Goal: Transaction & Acquisition: Purchase product/service

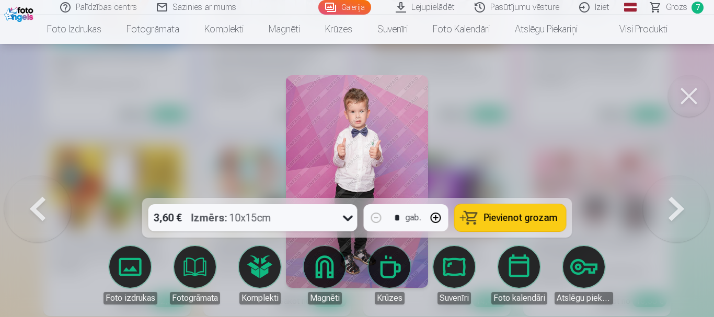
scroll to position [6340, 0]
click at [479, 215] on button "Pievienot grozam" at bounding box center [510, 217] width 111 height 27
click at [686, 98] on button at bounding box center [689, 96] width 42 height 42
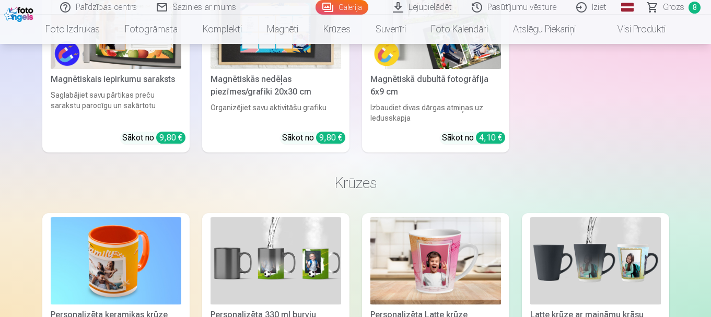
scroll to position [6062, 0]
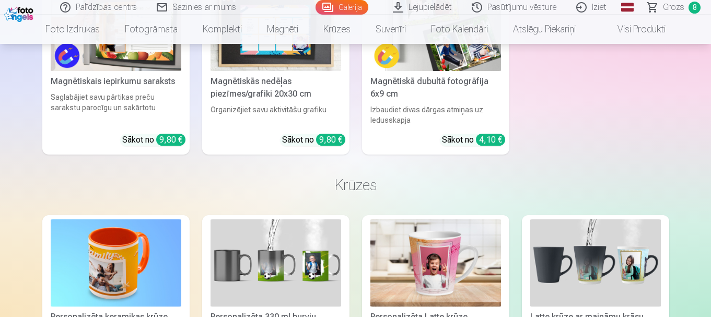
click at [343, 9] on link "Galerija" at bounding box center [342, 7] width 53 height 15
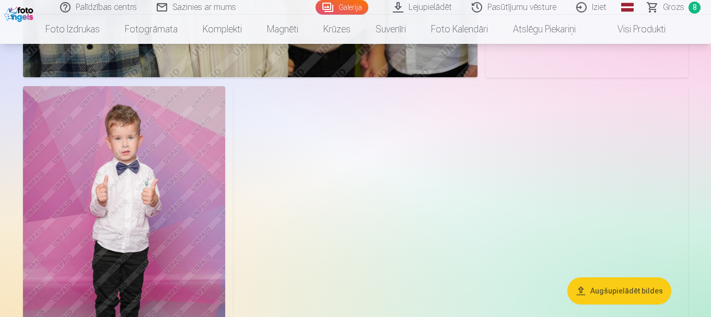
scroll to position [1882, 0]
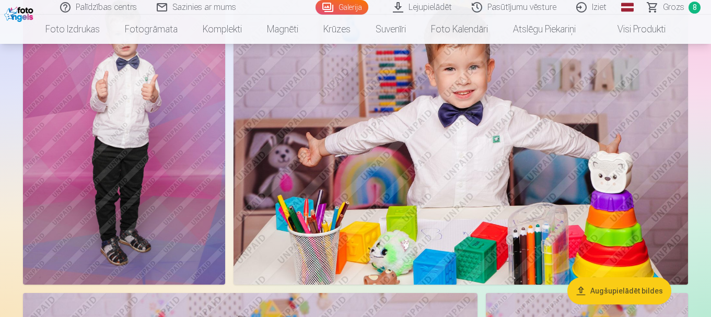
click at [677, 6] on span "Grozs" at bounding box center [673, 7] width 21 height 13
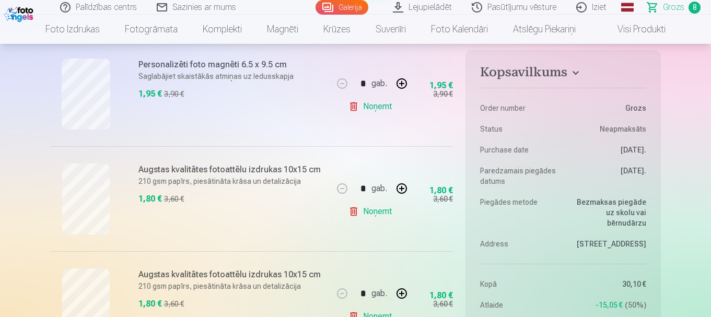
scroll to position [575, 0]
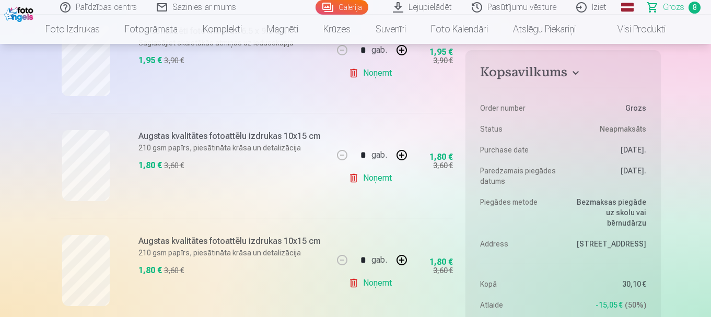
click at [405, 157] on button "button" at bounding box center [401, 155] width 25 height 25
click at [376, 179] on link "Noņemt" at bounding box center [373, 178] width 48 height 21
type input "*"
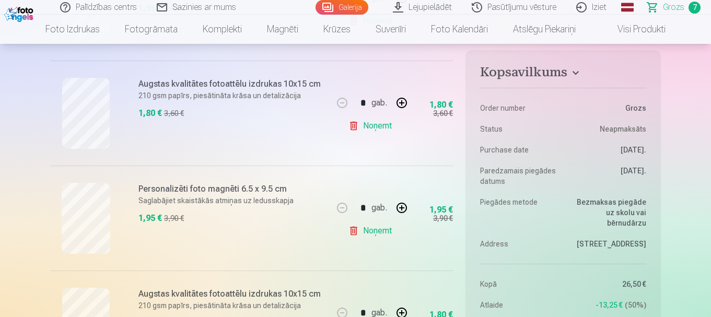
scroll to position [679, 0]
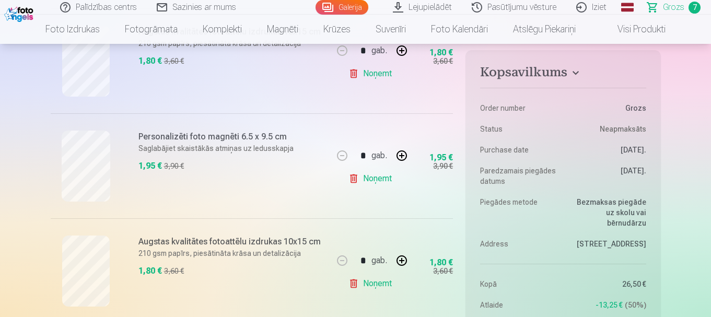
click at [382, 284] on link "Noņemt" at bounding box center [373, 283] width 48 height 21
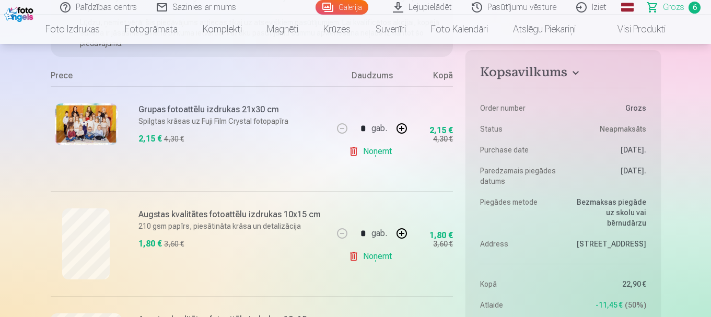
scroll to position [52, 0]
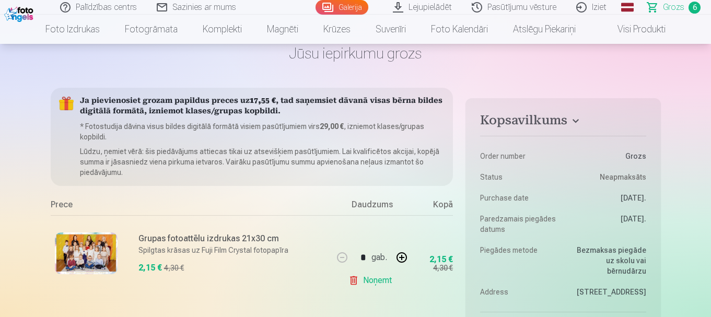
click at [347, 7] on link "Galerija" at bounding box center [342, 7] width 53 height 15
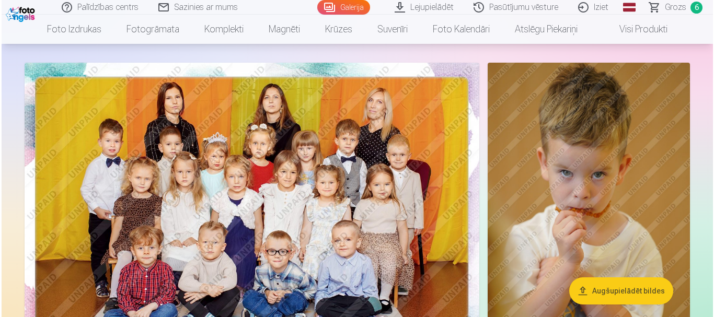
scroll to position [105, 0]
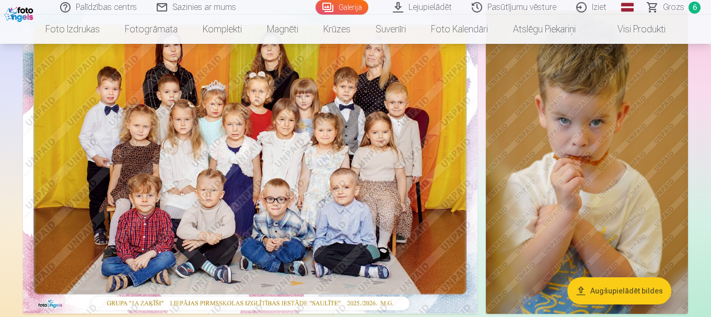
click at [627, 192] on img at bounding box center [587, 162] width 202 height 304
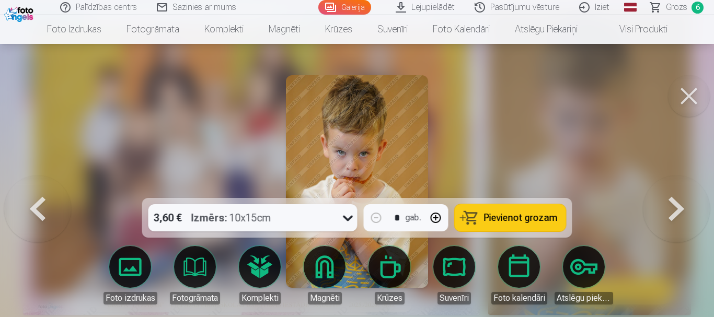
click at [508, 218] on span "Pievienot grozam" at bounding box center [521, 217] width 74 height 9
click at [674, 188] on button at bounding box center [676, 182] width 67 height 12
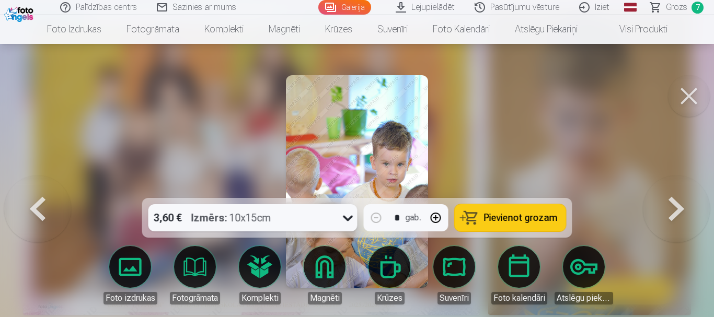
click at [674, 188] on button at bounding box center [676, 182] width 67 height 12
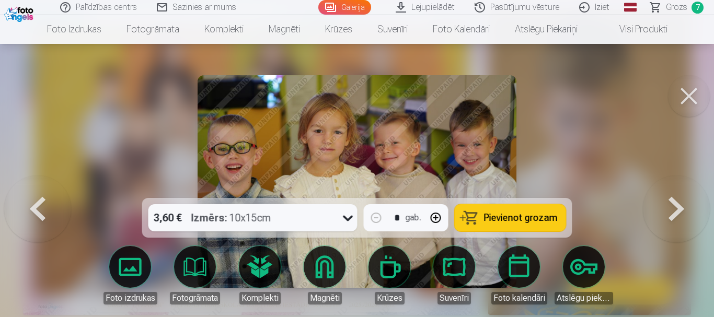
click at [675, 188] on button at bounding box center [676, 182] width 67 height 12
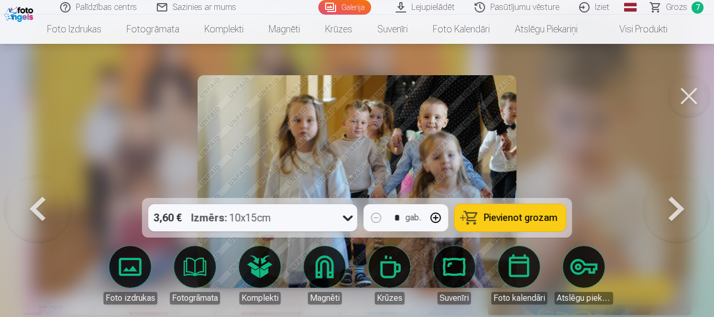
click at [675, 188] on button at bounding box center [676, 182] width 67 height 12
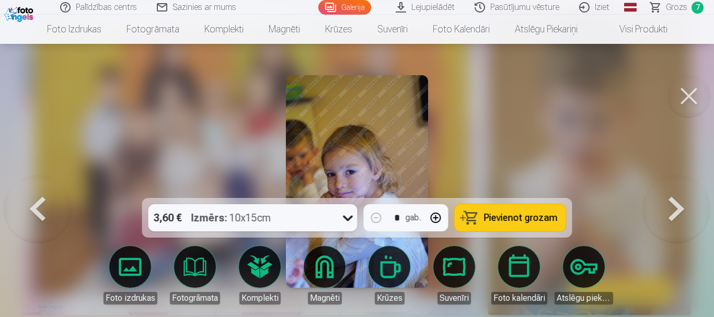
click at [675, 188] on button at bounding box center [676, 182] width 67 height 12
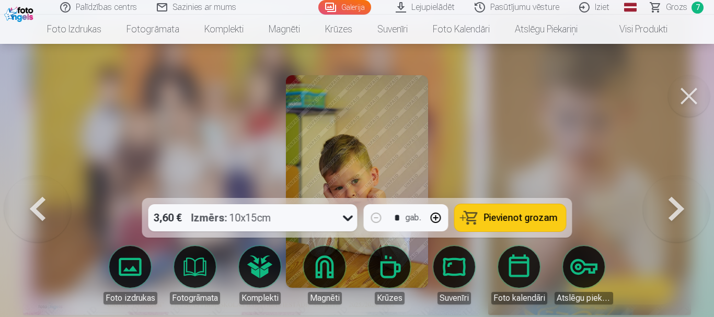
click at [675, 188] on button at bounding box center [676, 182] width 67 height 12
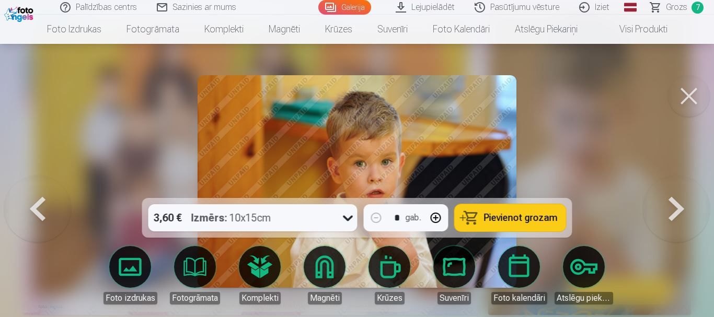
click at [675, 188] on button at bounding box center [676, 182] width 67 height 12
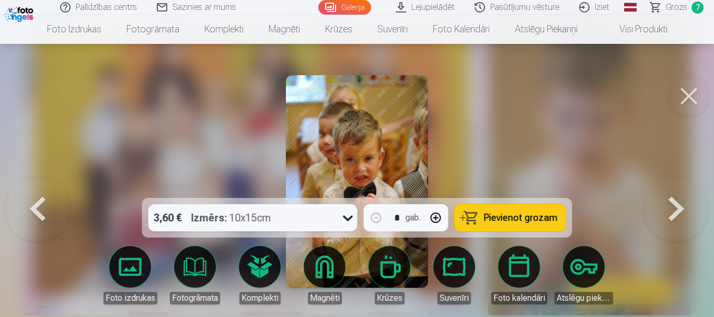
click at [675, 188] on button at bounding box center [676, 182] width 67 height 12
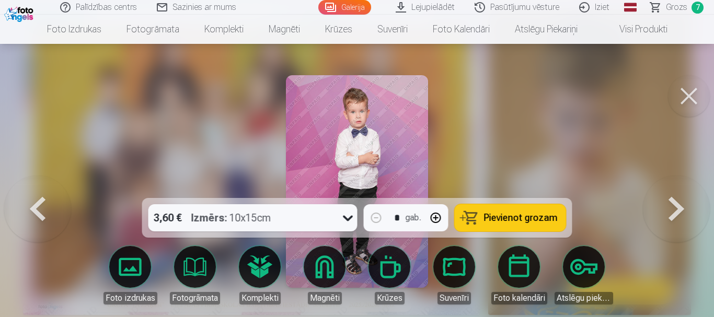
click at [525, 217] on span "Pievienot grozam" at bounding box center [521, 217] width 74 height 9
click at [675, 188] on button at bounding box center [676, 182] width 67 height 12
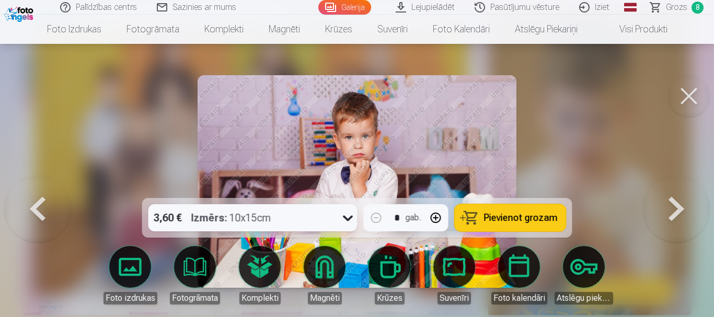
click at [676, 188] on button at bounding box center [676, 182] width 67 height 12
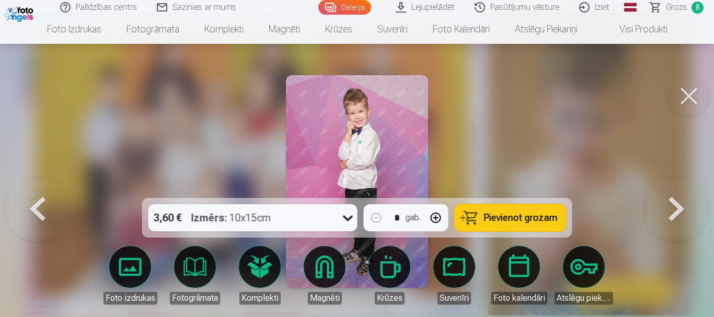
click at [676, 188] on button at bounding box center [676, 182] width 67 height 12
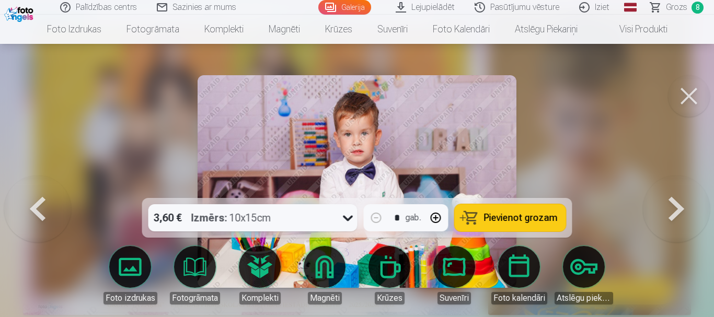
click at [676, 188] on button at bounding box center [676, 182] width 67 height 12
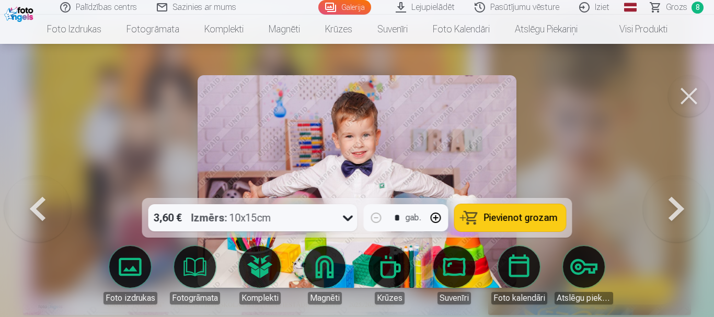
click at [676, 188] on button at bounding box center [676, 182] width 67 height 12
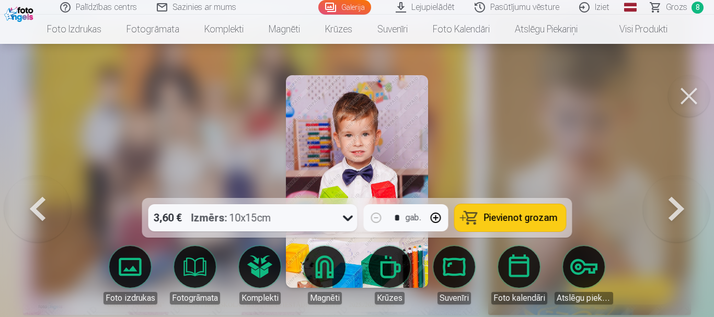
click at [40, 188] on button at bounding box center [37, 182] width 67 height 12
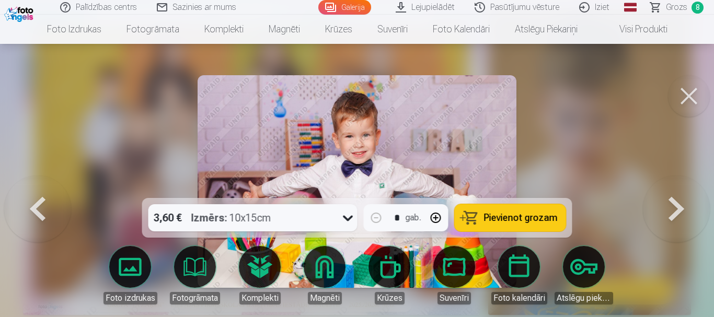
click at [526, 222] on span "Pievienot grozam" at bounding box center [521, 217] width 74 height 9
click at [683, 188] on button at bounding box center [676, 182] width 67 height 12
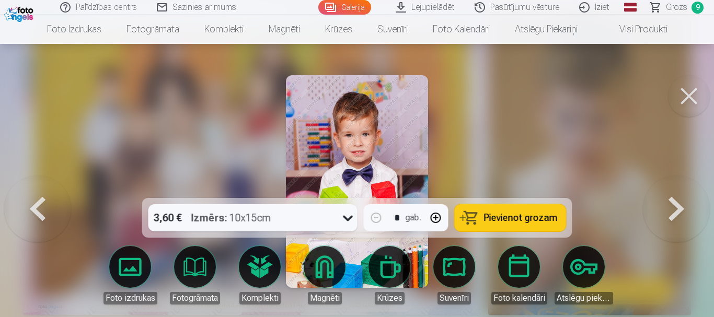
click at [683, 188] on button at bounding box center [676, 182] width 67 height 12
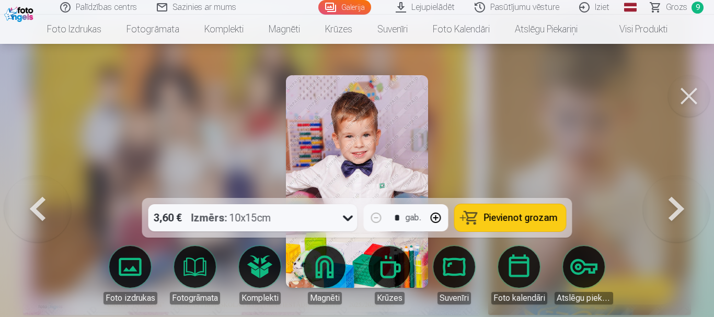
click at [683, 188] on button at bounding box center [676, 182] width 67 height 12
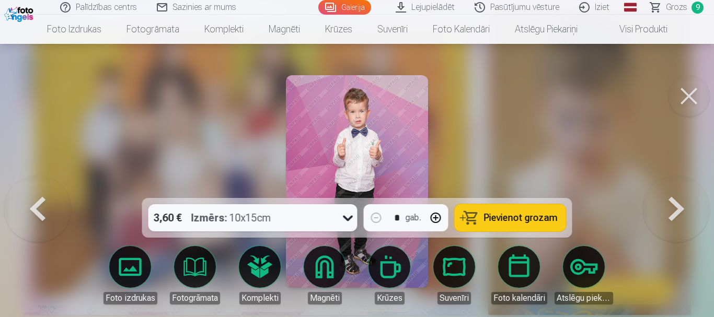
click at [683, 188] on button at bounding box center [676, 182] width 67 height 12
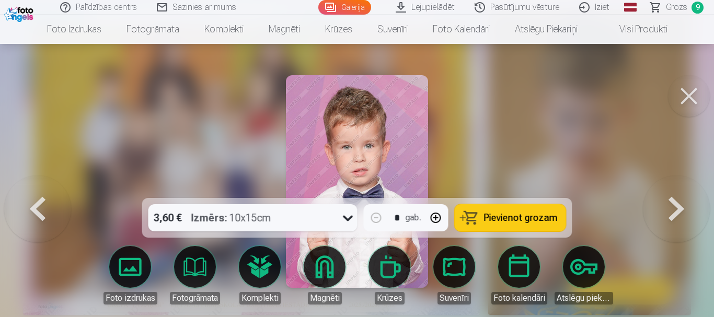
click at [683, 188] on button at bounding box center [676, 182] width 67 height 12
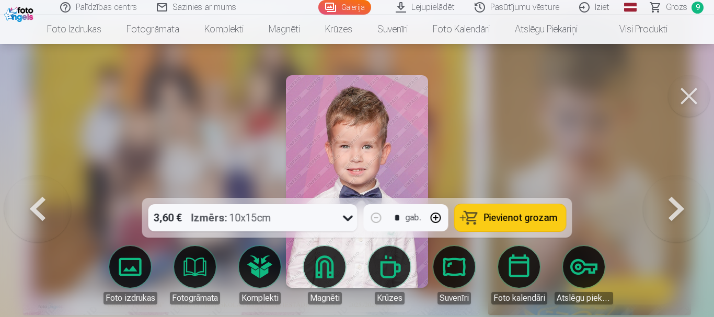
click at [683, 188] on button at bounding box center [676, 182] width 67 height 12
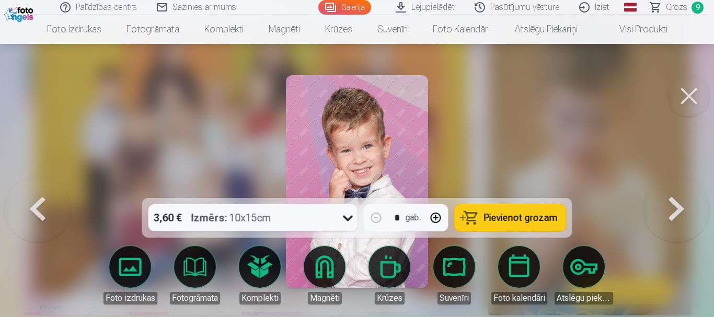
click at [683, 188] on button at bounding box center [676, 182] width 67 height 12
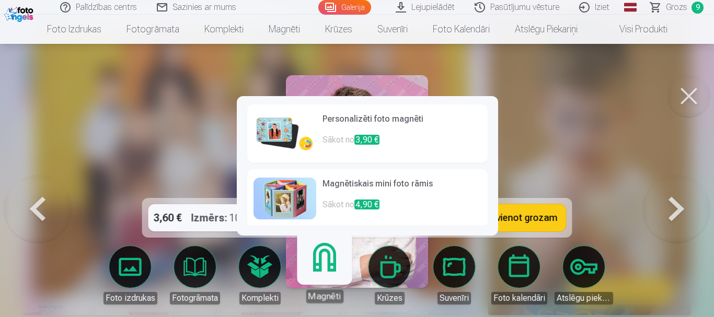
click at [328, 220] on p "Sākot no 4,90 €" at bounding box center [401, 209] width 159 height 21
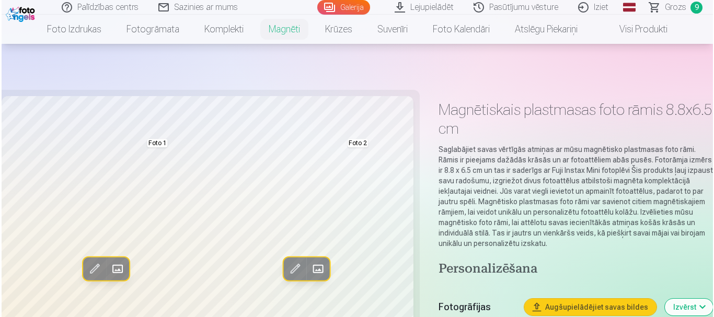
scroll to position [105, 0]
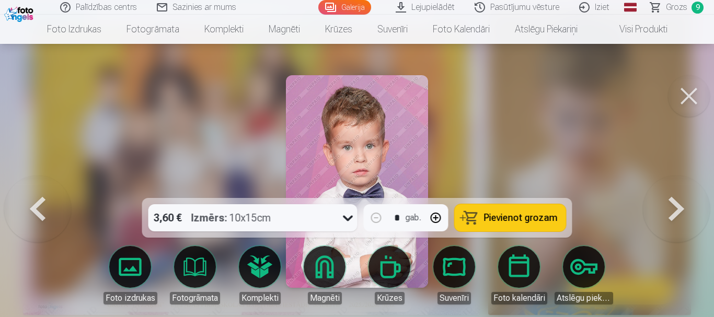
click at [329, 267] on link "Magnēti" at bounding box center [324, 275] width 59 height 59
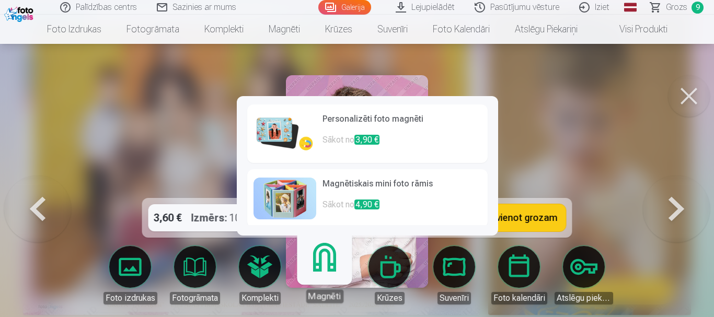
click at [272, 132] on img at bounding box center [284, 134] width 63 height 42
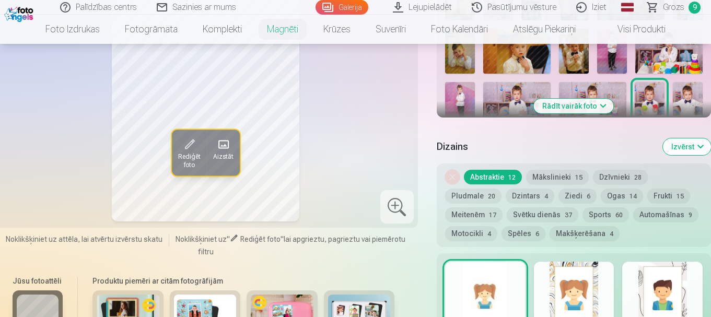
scroll to position [366, 0]
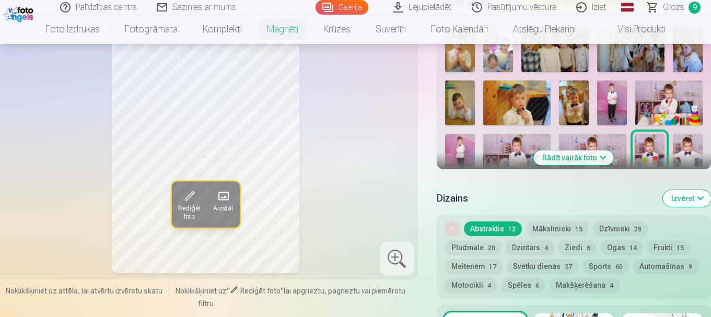
click at [620, 222] on button "Dzīvnieki 28" at bounding box center [620, 229] width 55 height 15
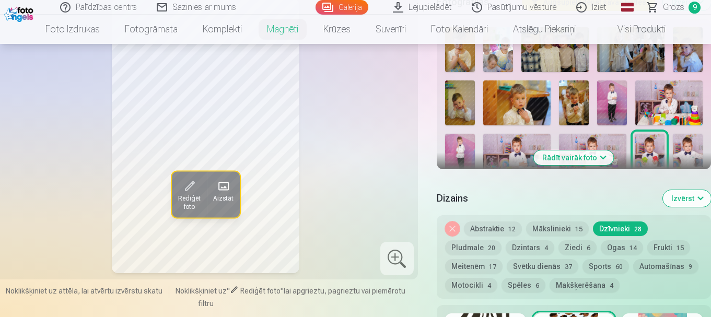
click at [549, 259] on button "Svētku dienās 37" at bounding box center [543, 266] width 72 height 15
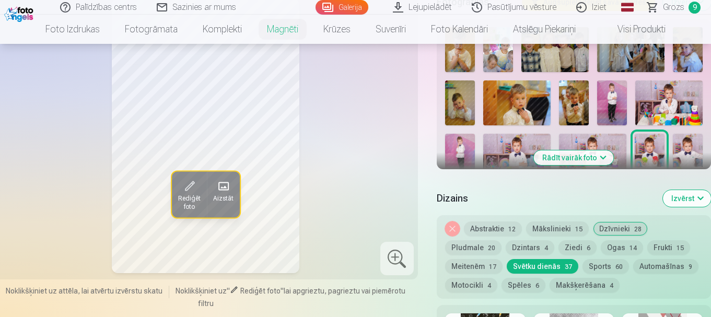
scroll to position [314, 0]
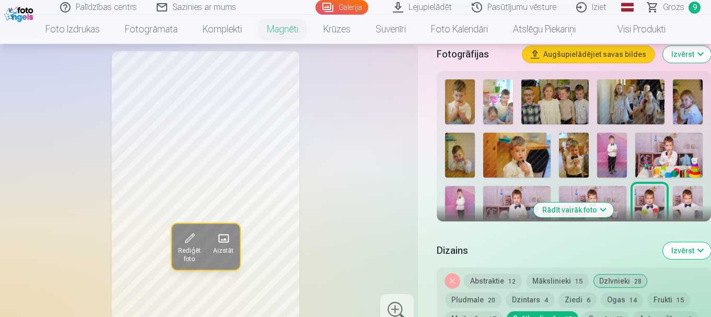
click at [601, 203] on button "Rādīt vairāk foto" at bounding box center [574, 210] width 80 height 15
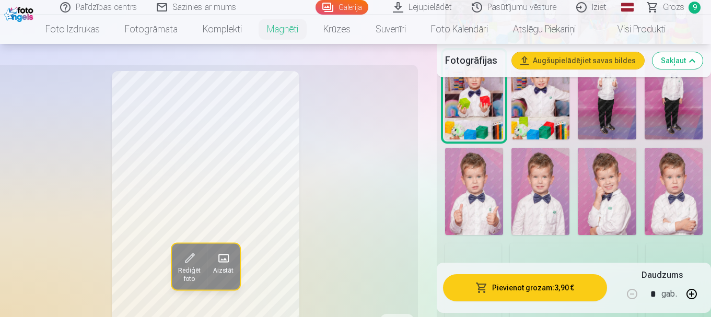
scroll to position [889, 0]
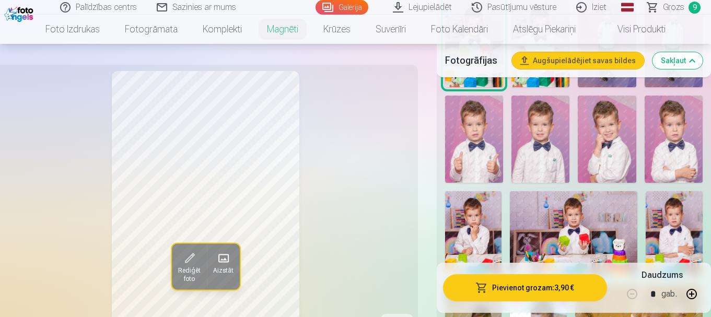
click at [696, 146] on img at bounding box center [674, 139] width 58 height 87
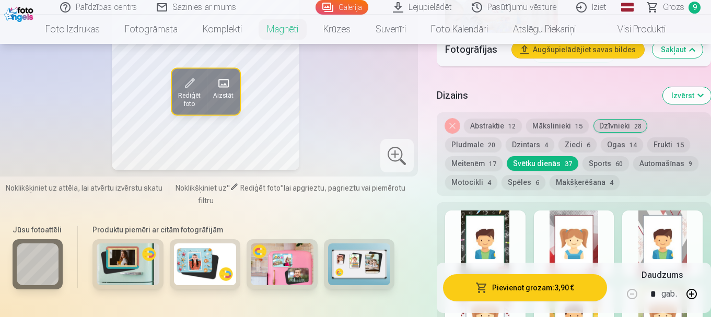
scroll to position [1359, 0]
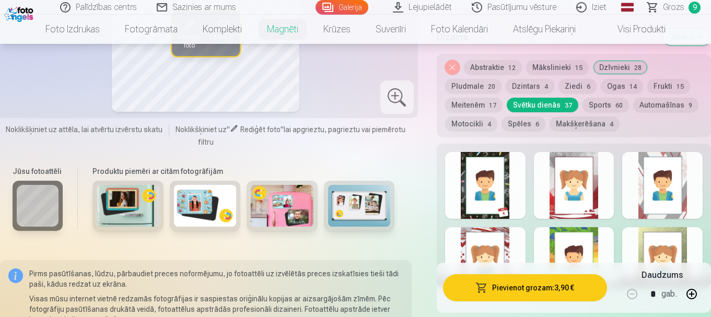
click at [578, 192] on div at bounding box center [574, 185] width 80 height 67
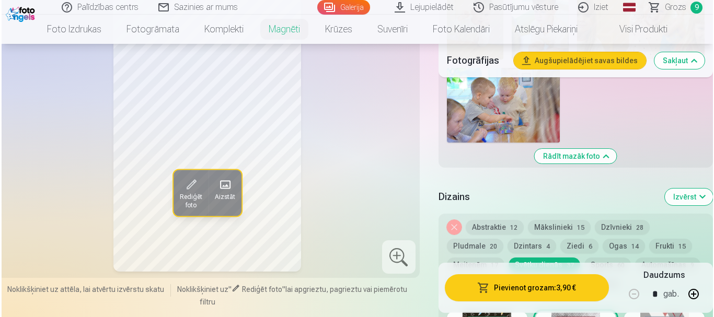
scroll to position [1150, 0]
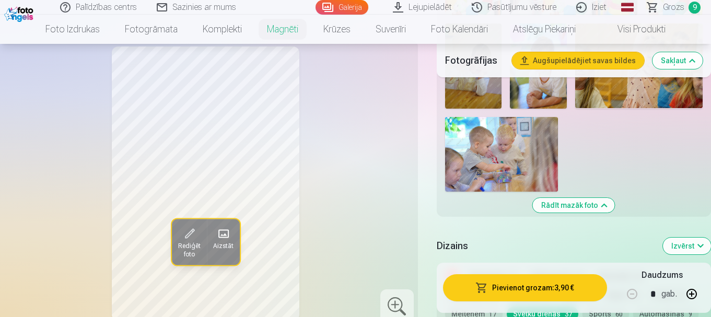
click at [512, 286] on button "Pievienot grozam : 3,90 €" at bounding box center [525, 287] width 164 height 27
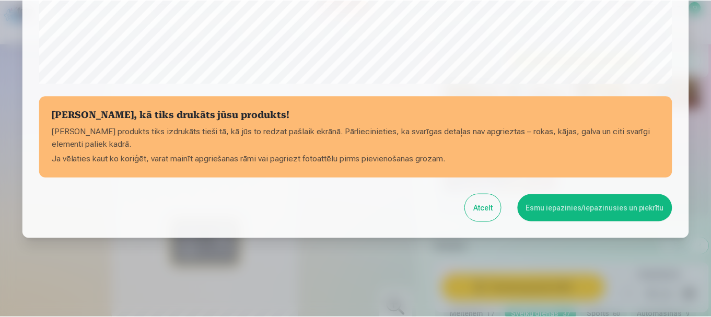
scroll to position [435, 0]
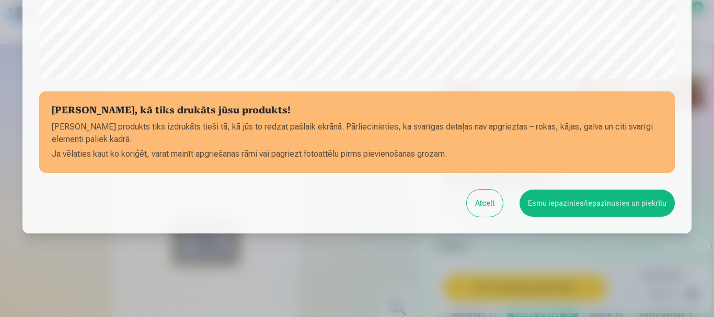
click at [572, 203] on button "Esmu iepazinies/iepazinusies un piekrītu" at bounding box center [597, 203] width 155 height 27
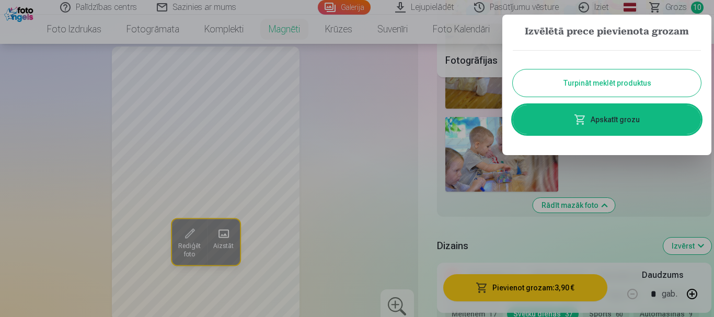
click at [617, 79] on button "Turpināt meklēt produktus" at bounding box center [607, 83] width 188 height 27
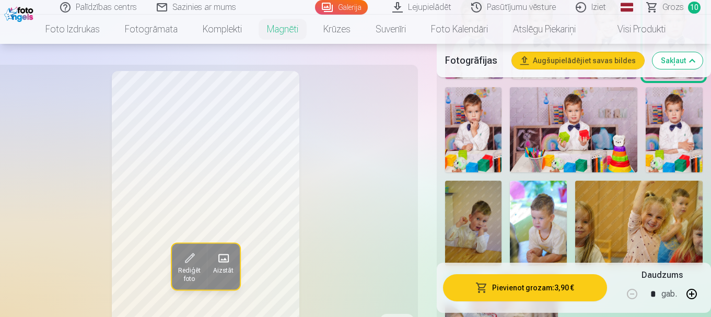
scroll to position [941, 0]
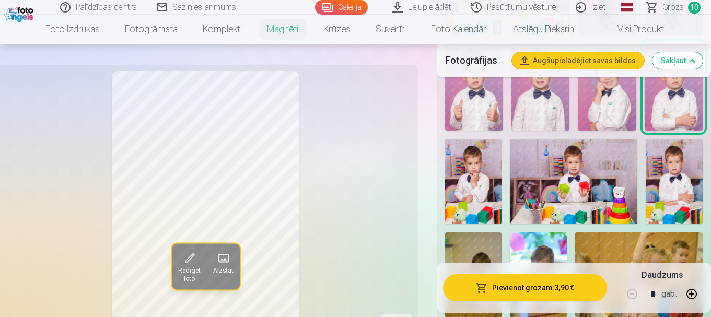
click at [666, 182] on img at bounding box center [674, 181] width 57 height 85
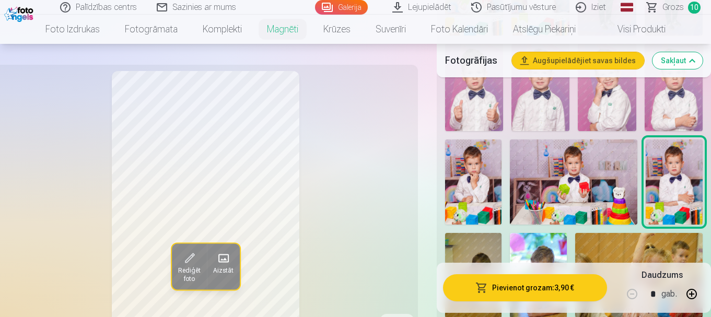
scroll to position [889, 0]
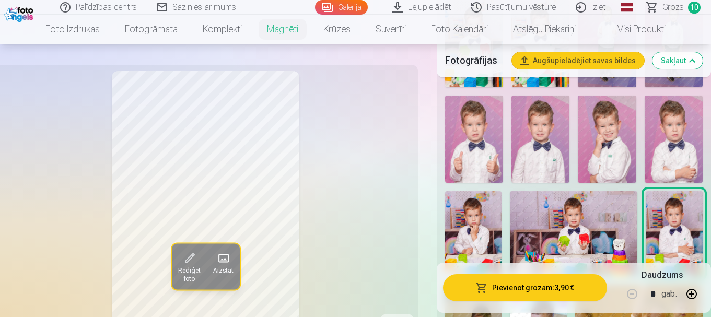
click at [525, 141] on img at bounding box center [541, 139] width 58 height 87
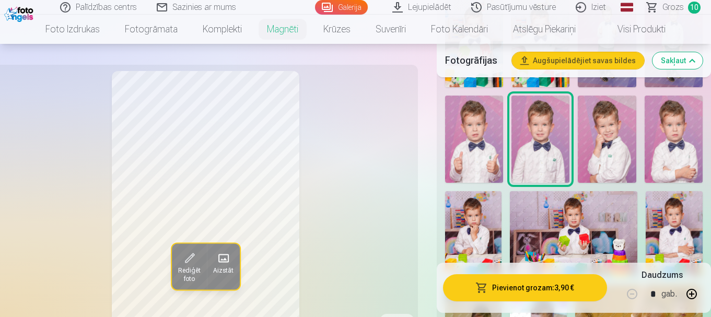
click at [603, 147] on img at bounding box center [607, 139] width 58 height 87
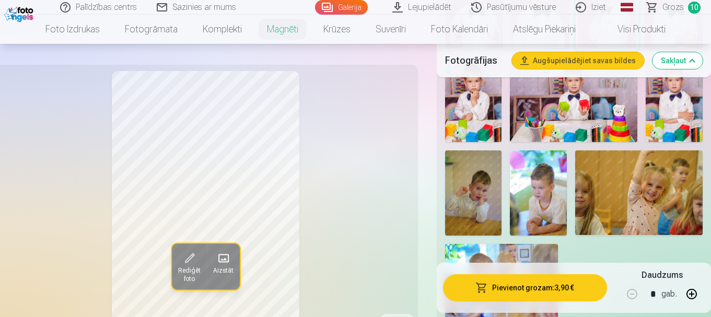
scroll to position [1075, 0]
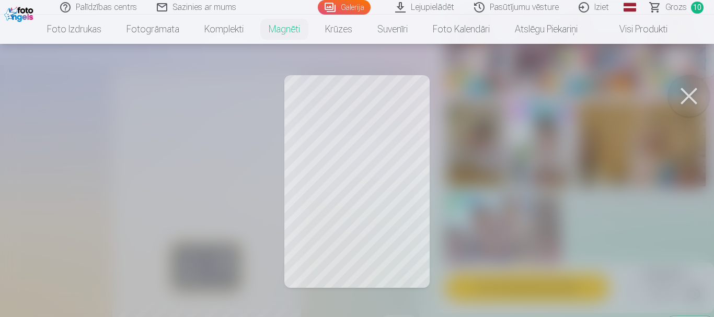
click at [684, 93] on button at bounding box center [689, 96] width 42 height 42
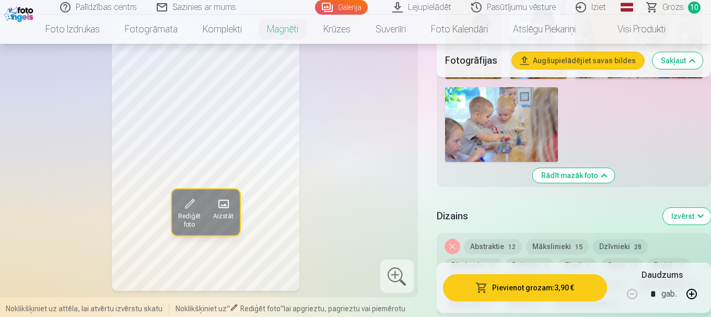
scroll to position [1232, 0]
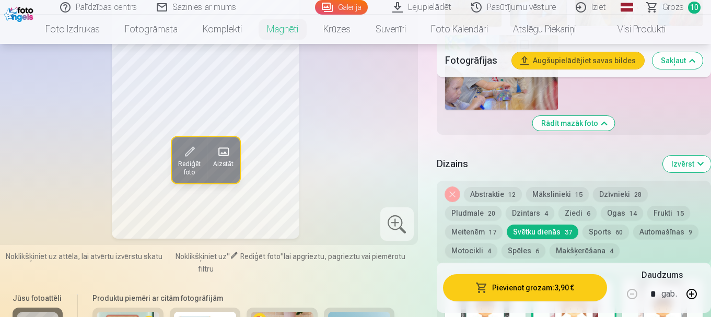
click at [561, 225] on button "Svētku dienās 37" at bounding box center [543, 232] width 72 height 15
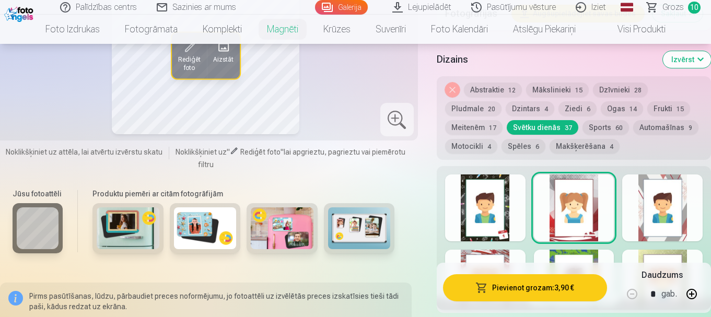
scroll to position [1441, 0]
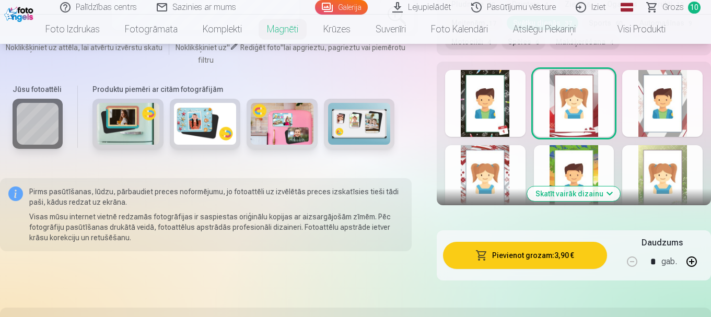
click at [498, 170] on div at bounding box center [485, 178] width 80 height 67
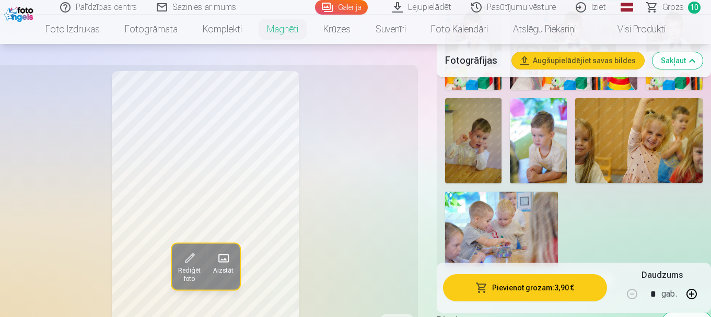
scroll to position [1023, 0]
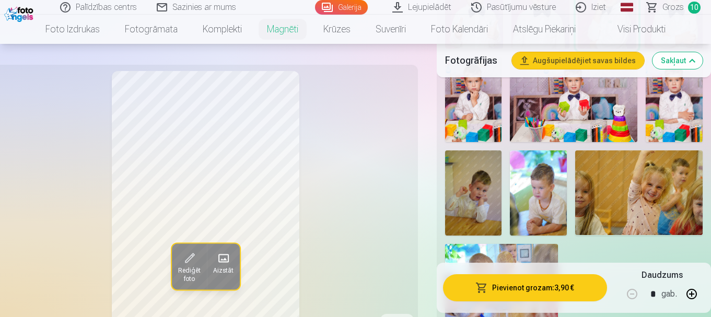
click at [555, 204] on img at bounding box center [538, 193] width 57 height 85
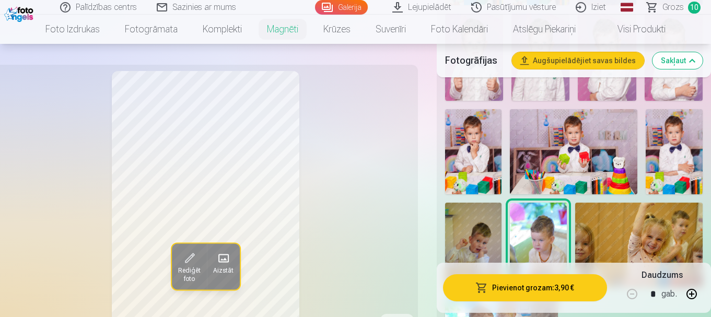
click at [468, 147] on img at bounding box center [473, 151] width 56 height 85
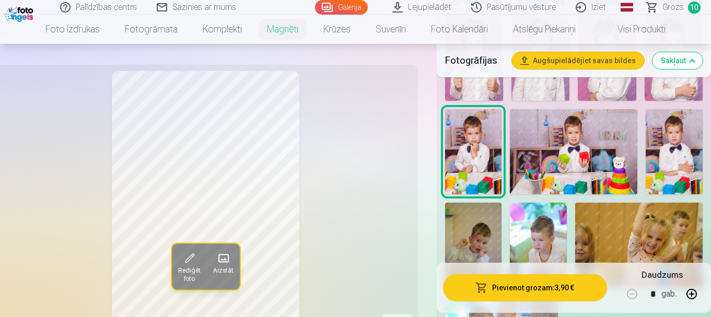
click at [676, 147] on img at bounding box center [674, 151] width 57 height 85
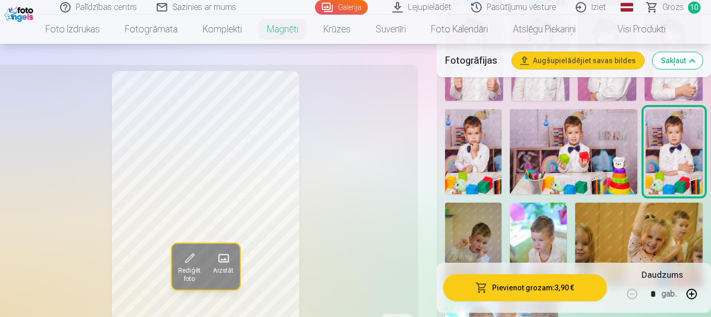
scroll to position [866, 0]
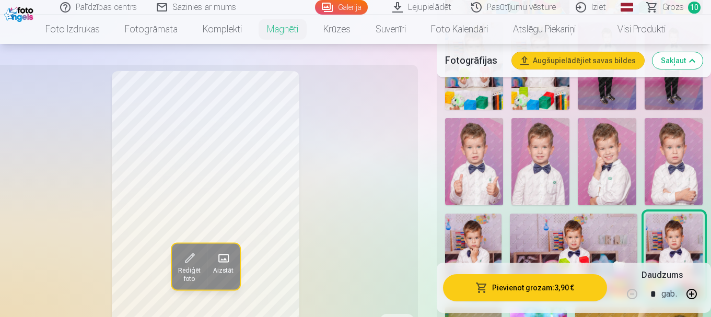
click at [468, 175] on img at bounding box center [474, 161] width 58 height 87
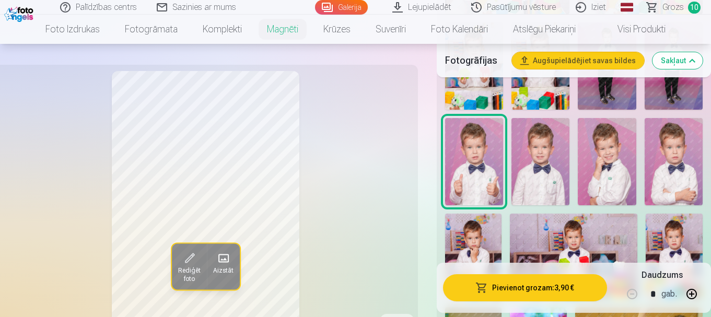
click at [528, 172] on img at bounding box center [541, 161] width 58 height 87
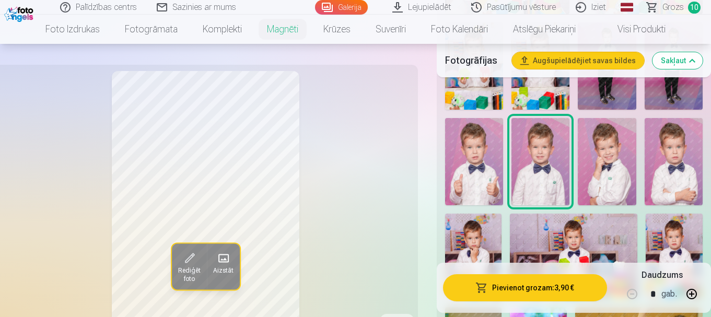
click at [616, 178] on img at bounding box center [607, 161] width 58 height 87
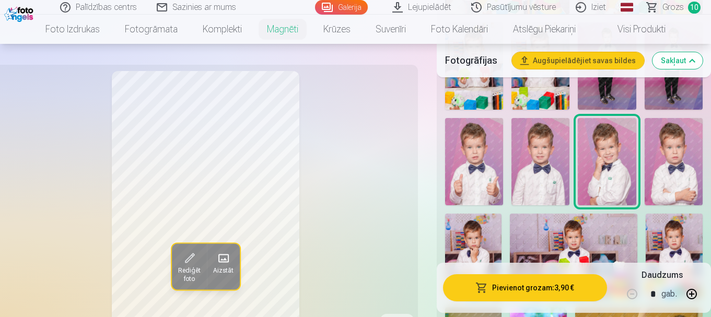
click at [666, 167] on img at bounding box center [674, 161] width 58 height 87
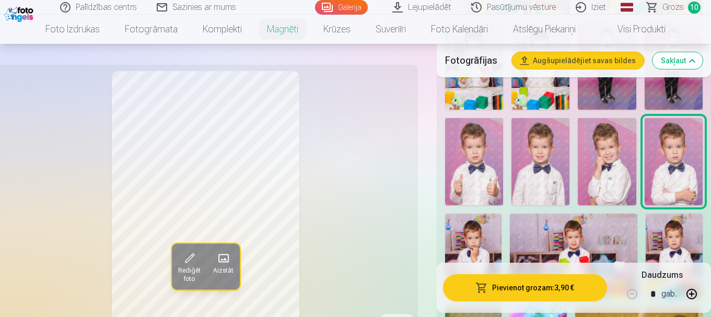
scroll to position [1471, 0]
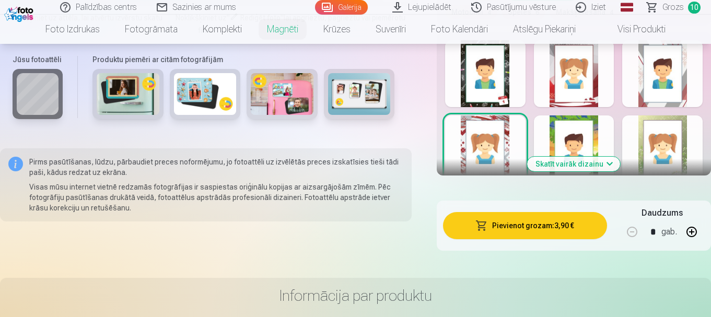
drag, startPoint x: 710, startPoint y: 94, endPoint x: 712, endPoint y: 55, distance: 38.7
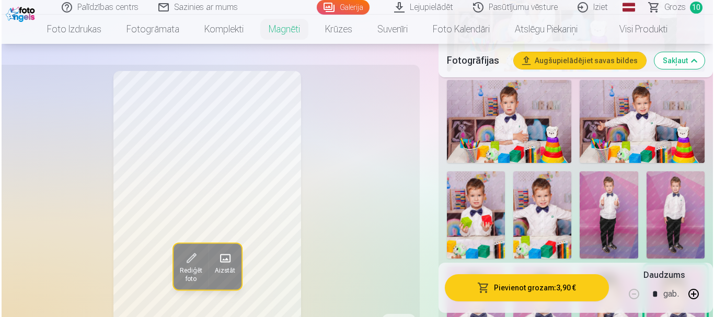
scroll to position [996, 0]
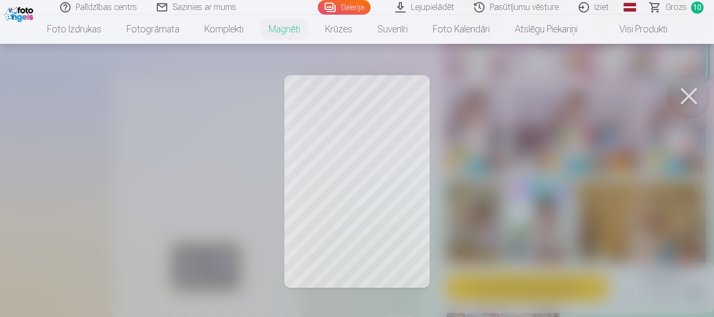
click at [687, 96] on button at bounding box center [689, 96] width 42 height 42
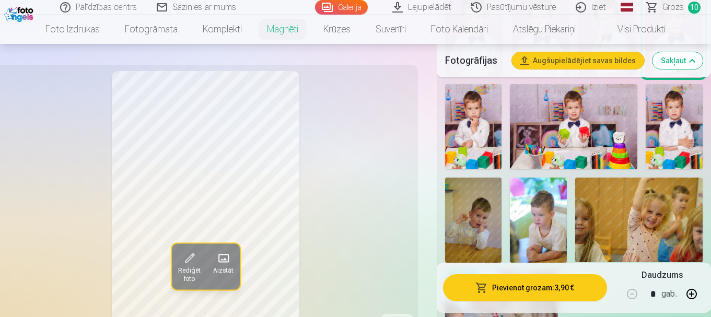
click at [550, 289] on button "Pievienot grozam : 3,90 €" at bounding box center [525, 287] width 164 height 27
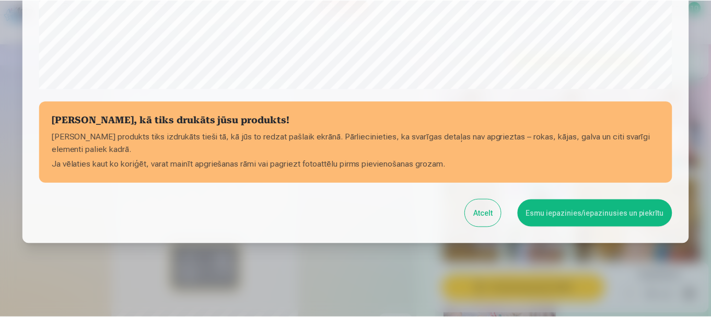
scroll to position [435, 0]
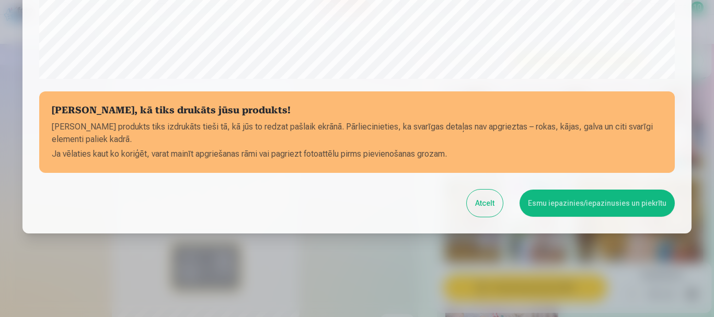
click at [613, 199] on button "Esmu iepazinies/iepazinusies un piekrītu" at bounding box center [597, 203] width 155 height 27
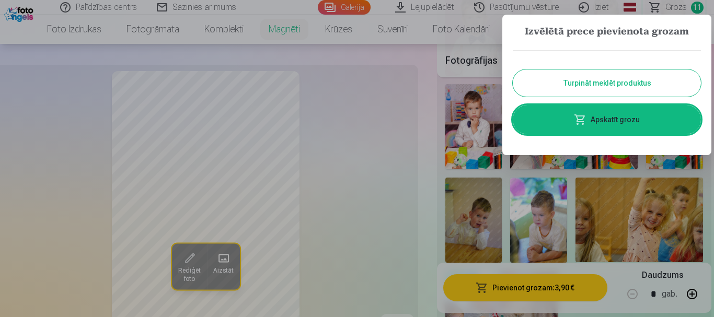
click at [616, 76] on button "Turpināt meklēt produktus" at bounding box center [607, 83] width 188 height 27
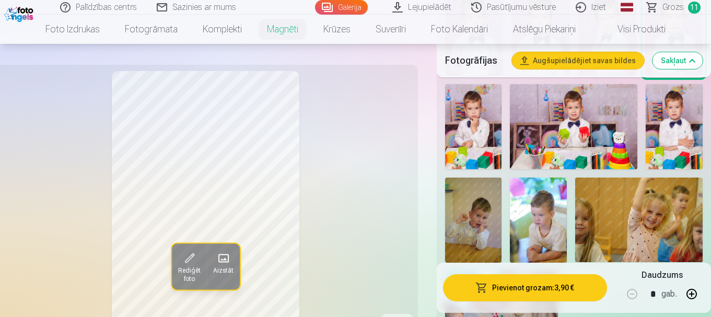
scroll to position [943, 0]
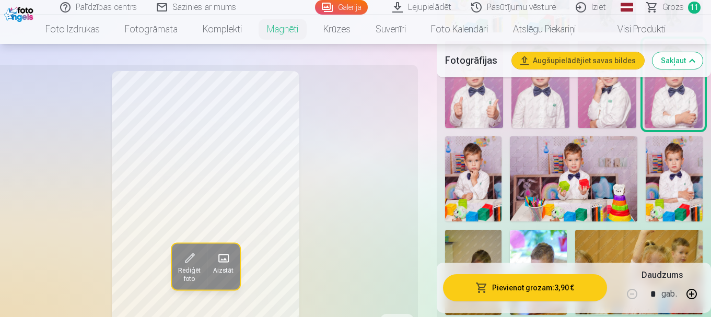
click at [667, 193] on img at bounding box center [674, 178] width 57 height 85
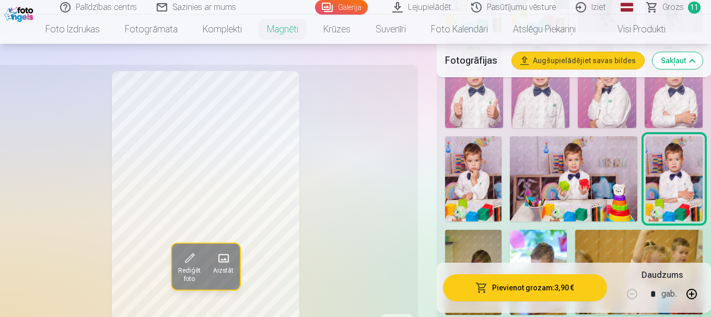
click at [601, 185] on img at bounding box center [574, 178] width 128 height 85
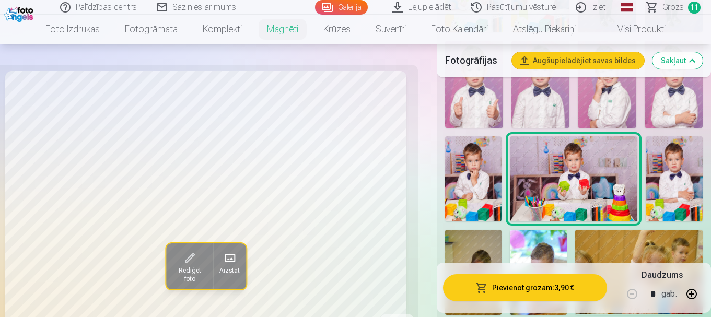
click at [468, 181] on img at bounding box center [473, 178] width 56 height 85
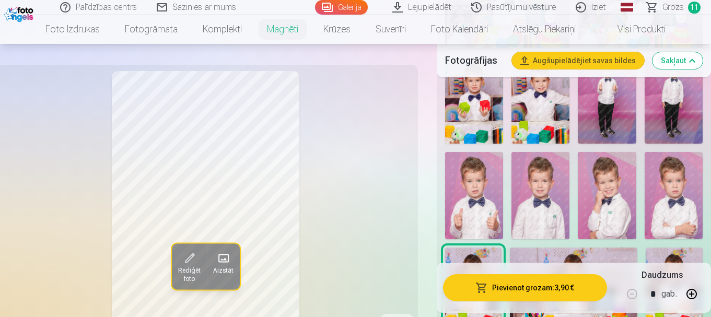
scroll to position [787, 0]
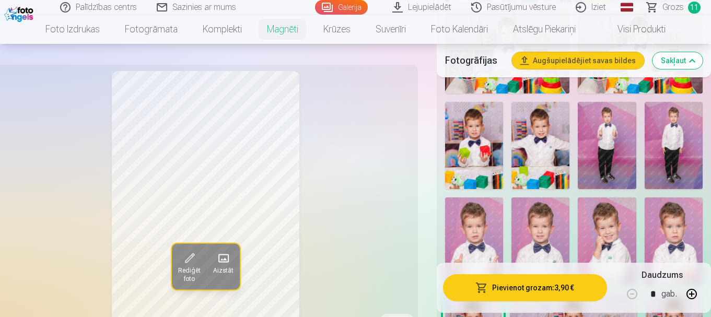
click at [609, 154] on img at bounding box center [607, 145] width 58 height 87
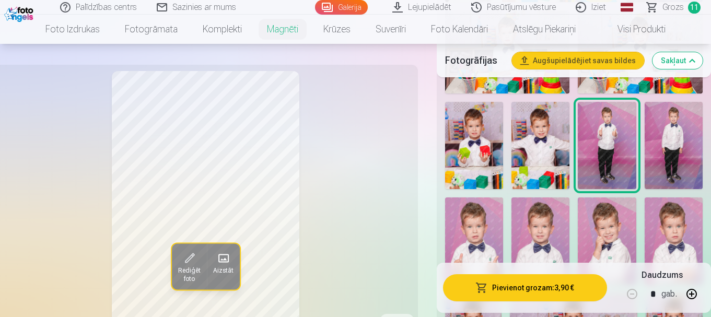
click at [653, 146] on img at bounding box center [674, 145] width 58 height 87
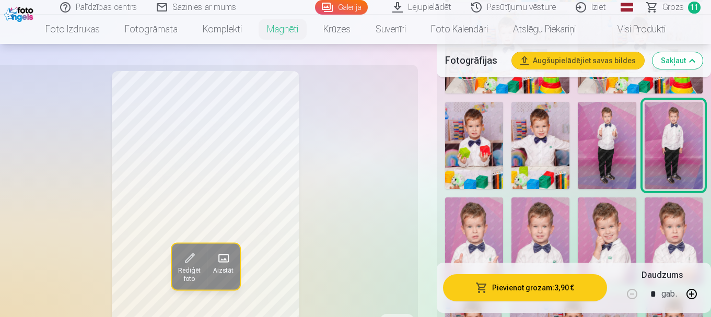
click at [517, 154] on img at bounding box center [541, 145] width 58 height 87
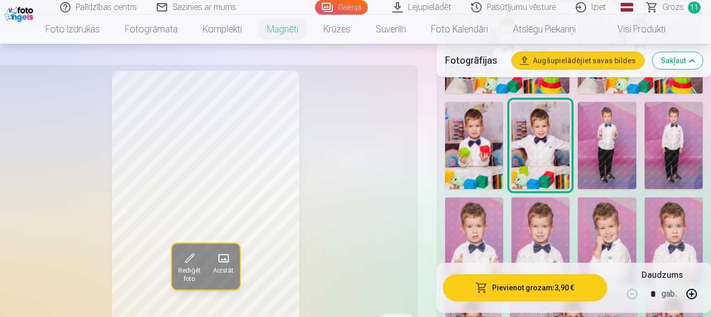
click at [477, 149] on img at bounding box center [474, 145] width 58 height 87
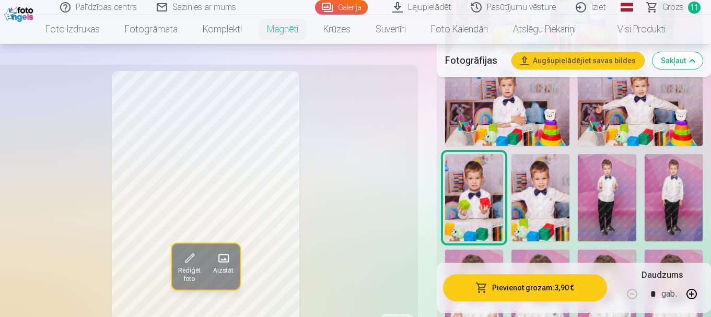
scroll to position [682, 0]
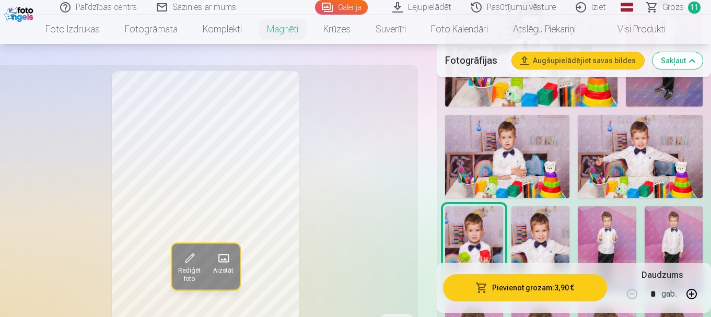
click at [545, 152] on img at bounding box center [507, 156] width 125 height 83
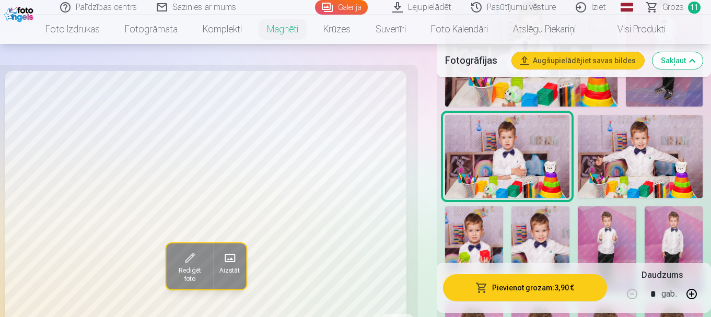
click at [607, 147] on img at bounding box center [640, 156] width 125 height 83
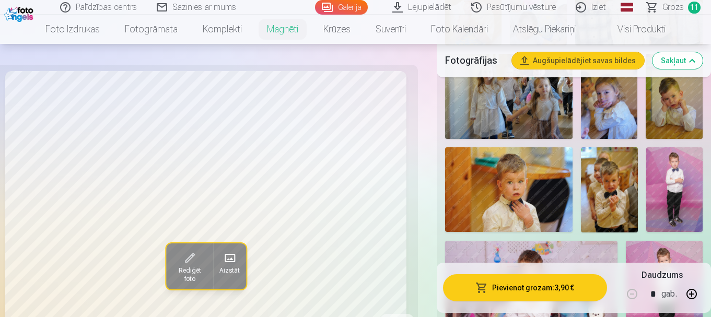
scroll to position [421, 0]
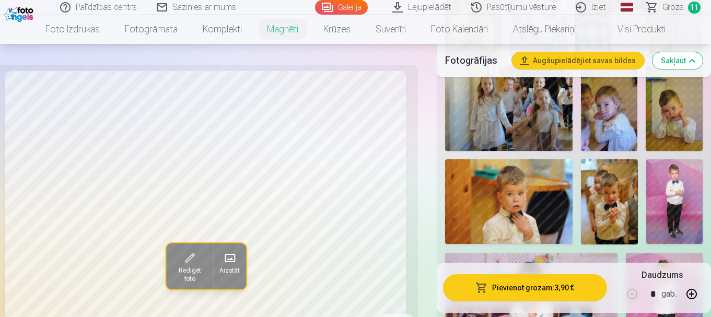
click at [504, 205] on img at bounding box center [509, 201] width 128 height 85
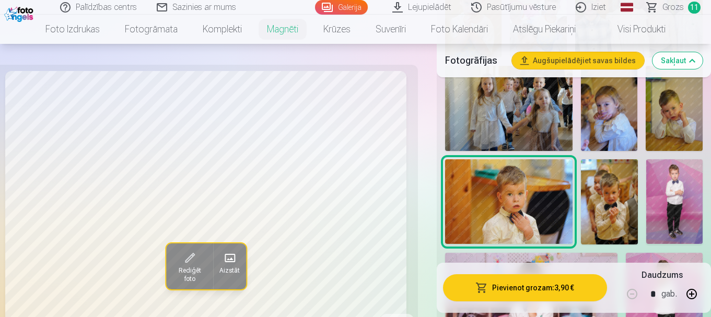
scroll to position [316, 0]
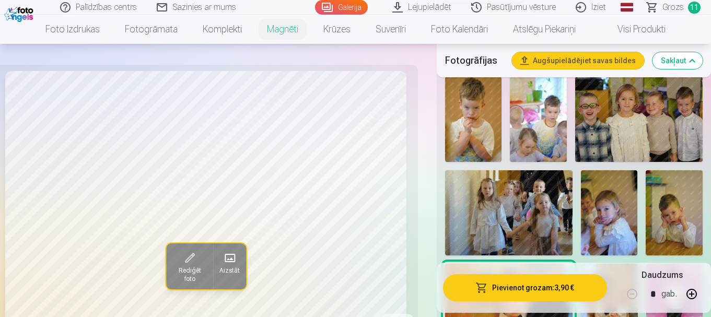
click at [681, 209] on img at bounding box center [674, 212] width 57 height 85
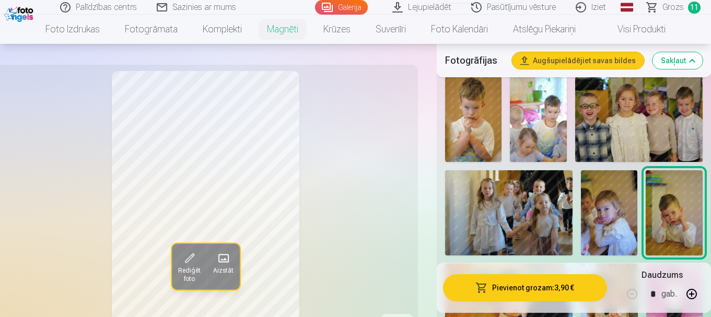
click at [603, 206] on img at bounding box center [609, 212] width 57 height 85
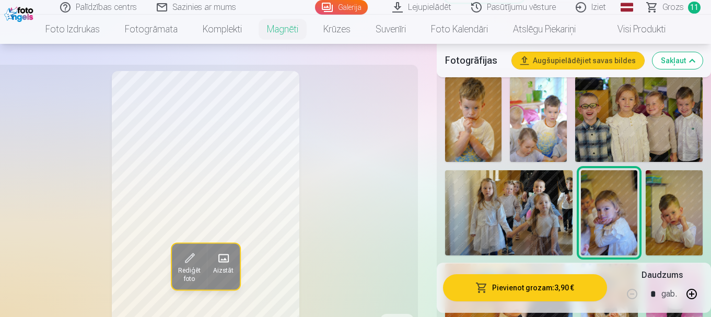
click at [547, 210] on img at bounding box center [509, 212] width 128 height 85
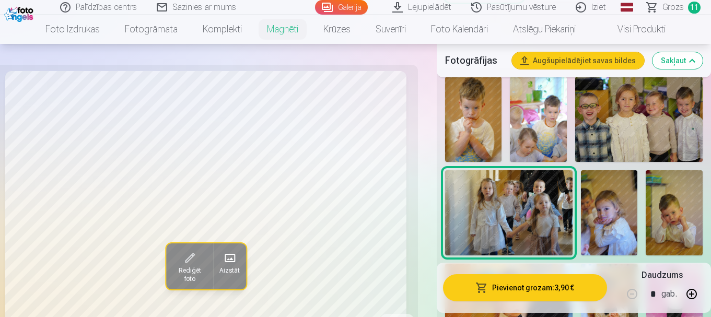
click at [468, 122] on img at bounding box center [473, 119] width 57 height 85
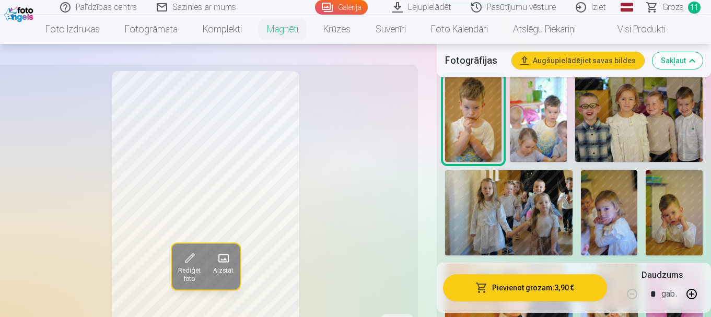
click at [535, 122] on img at bounding box center [538, 119] width 57 height 85
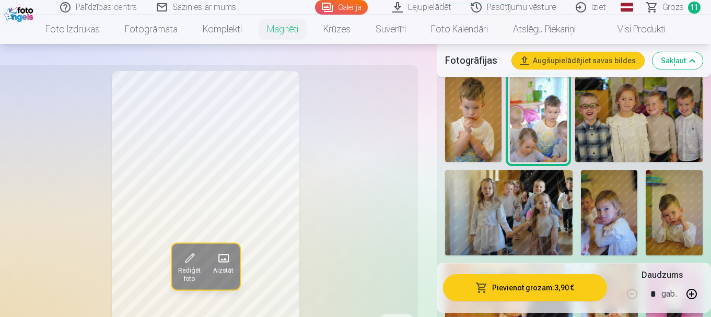
click at [612, 106] on img at bounding box center [639, 119] width 128 height 85
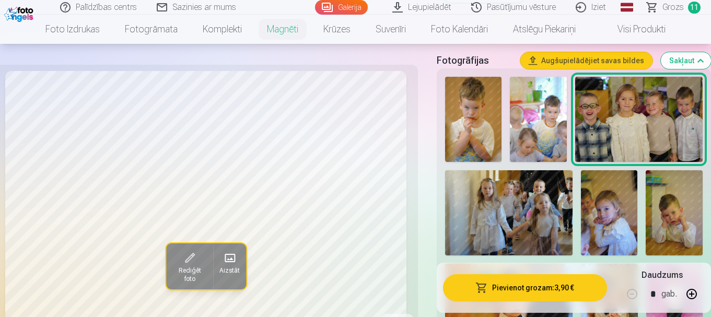
scroll to position [264, 0]
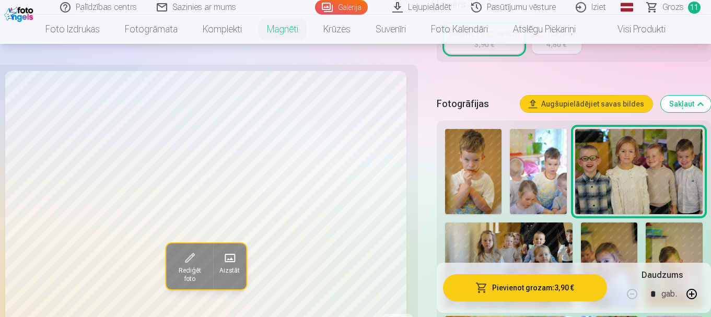
click at [479, 164] on img at bounding box center [473, 171] width 57 height 85
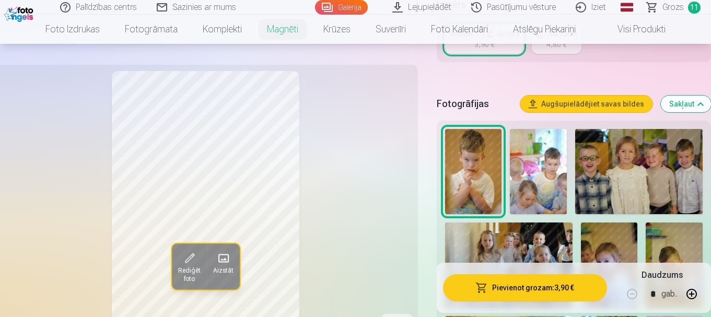
click at [518, 163] on img at bounding box center [538, 171] width 57 height 85
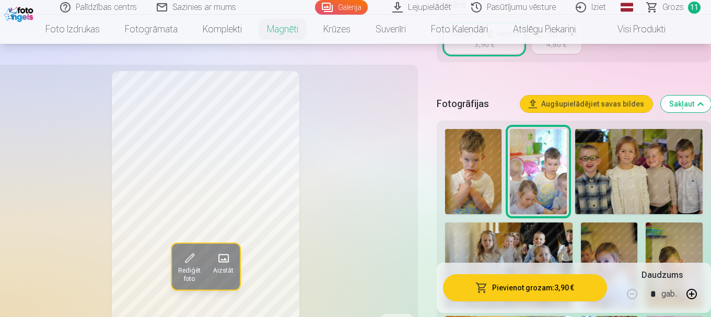
click at [614, 168] on img at bounding box center [639, 171] width 128 height 85
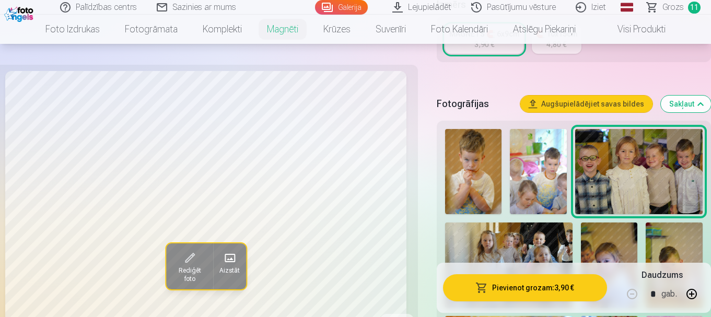
scroll to position [107, 0]
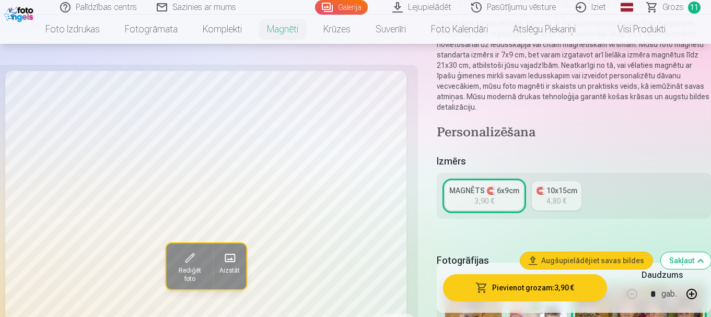
click at [680, 4] on span "Grozs" at bounding box center [673, 7] width 21 height 13
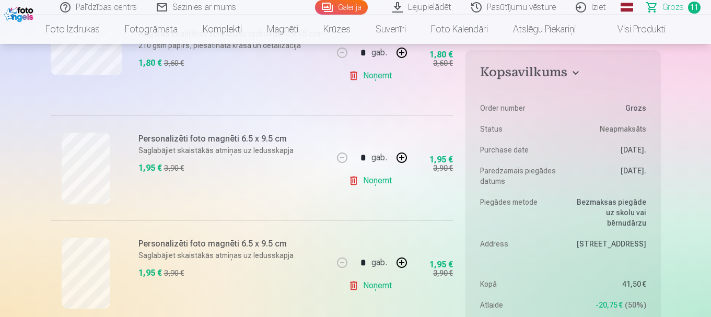
scroll to position [1150, 0]
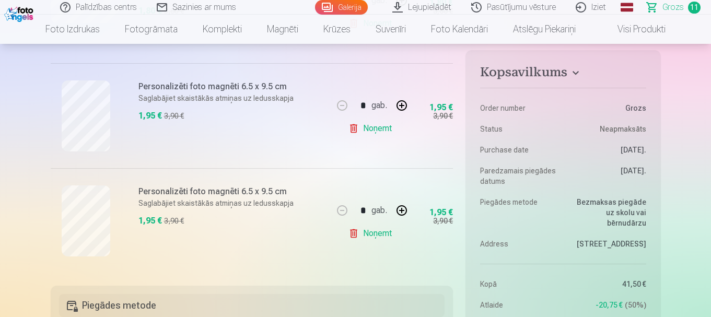
click at [368, 232] on link "Noņemt" at bounding box center [373, 233] width 48 height 21
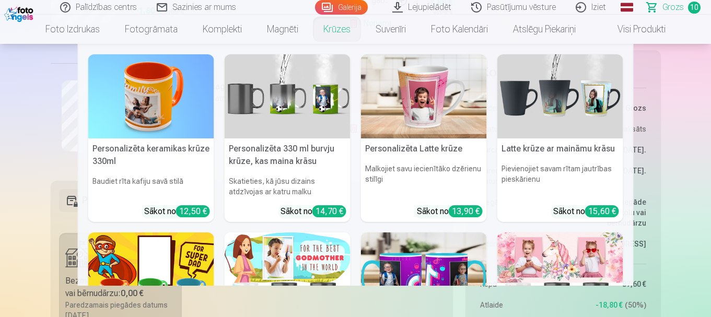
click at [355, 7] on link "Galerija" at bounding box center [341, 7] width 53 height 15
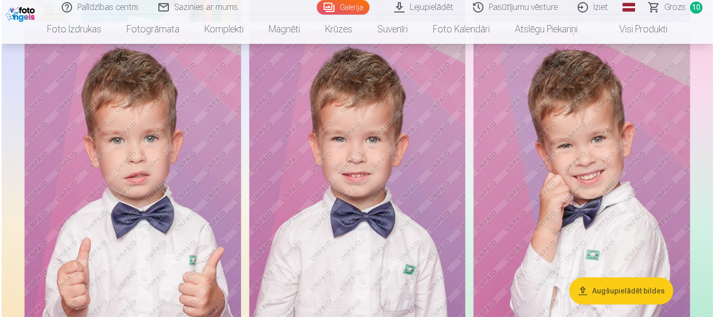
scroll to position [3293, 0]
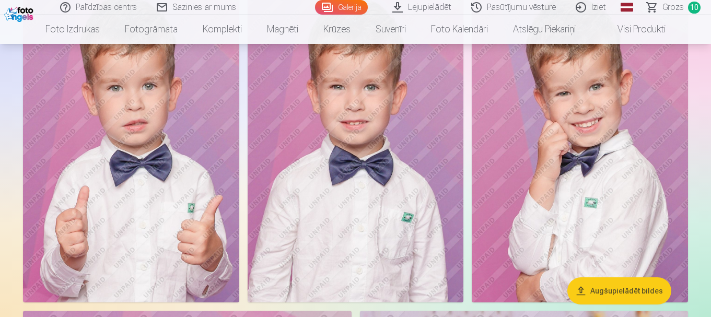
click at [195, 168] on img at bounding box center [131, 140] width 216 height 325
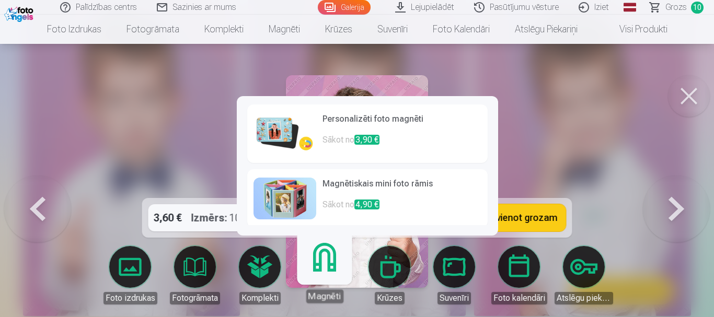
click at [280, 134] on img at bounding box center [284, 134] width 63 height 42
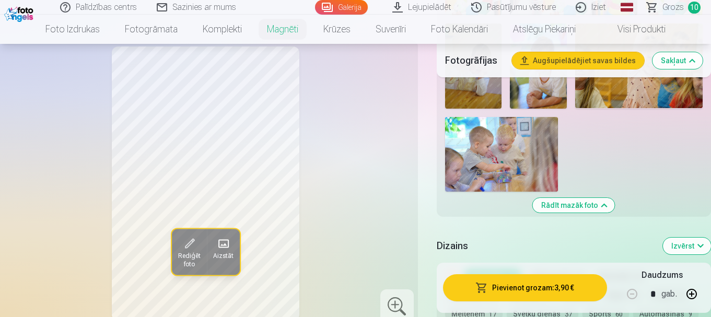
scroll to position [1254, 0]
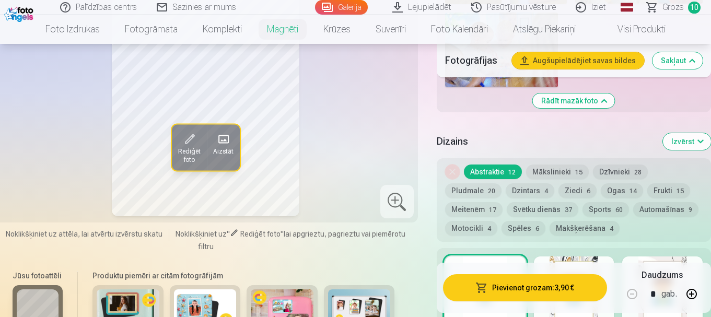
click at [530, 202] on button "Svētku dienās 37" at bounding box center [543, 209] width 72 height 15
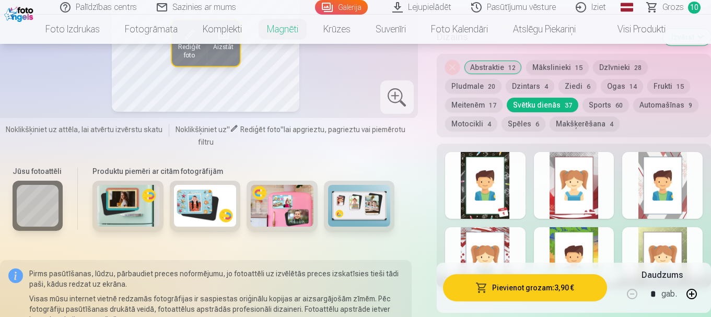
scroll to position [1411, 0]
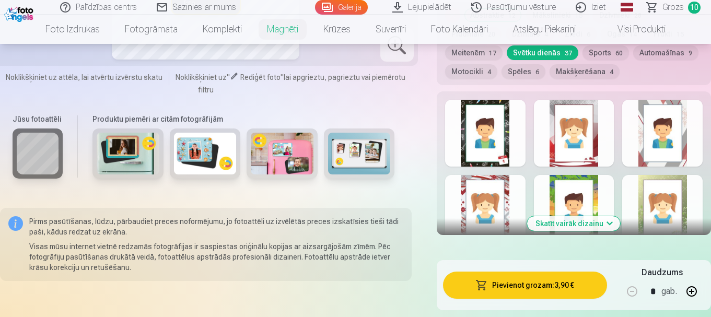
click at [501, 192] on div at bounding box center [485, 208] width 80 height 67
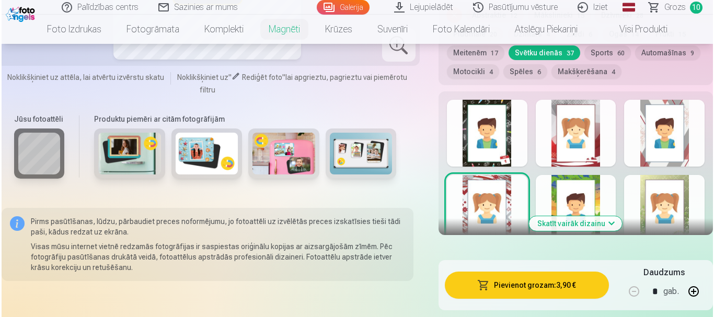
scroll to position [1202, 0]
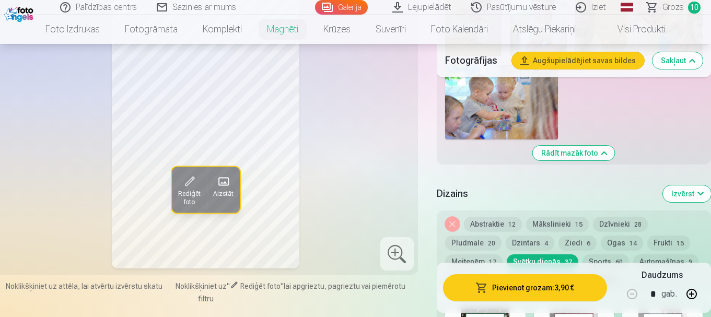
click at [527, 293] on button "Pievienot grozam : 3,90 €" at bounding box center [525, 287] width 164 height 27
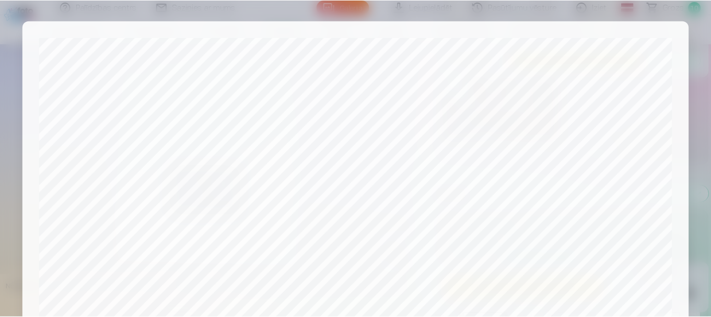
scroll to position [435, 0]
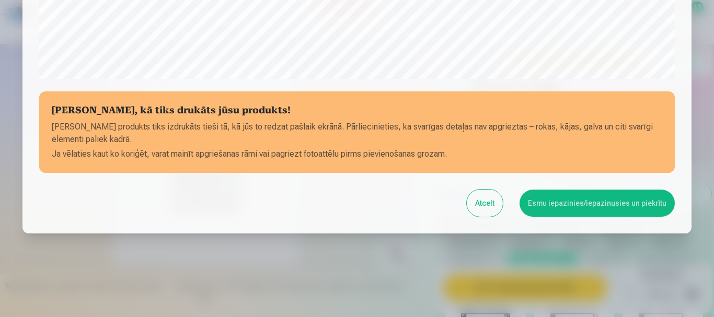
click at [584, 207] on button "Esmu iepazinies/iepazinusies un piekrītu" at bounding box center [597, 203] width 155 height 27
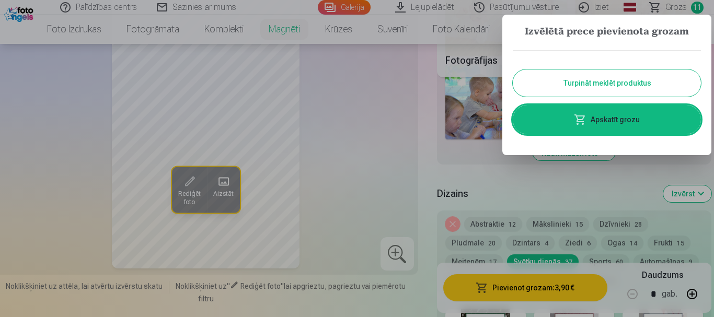
click at [610, 79] on button "Turpināt meklēt produktus" at bounding box center [607, 83] width 188 height 27
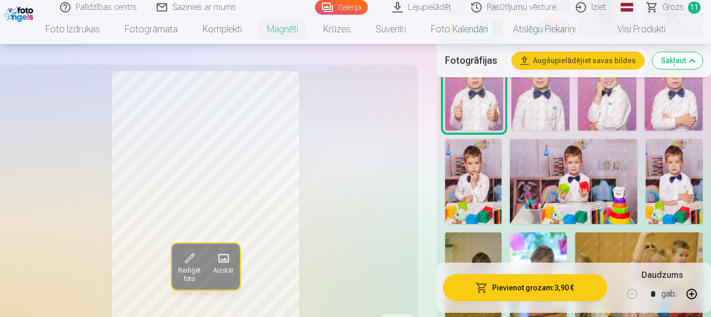
scroll to position [889, 0]
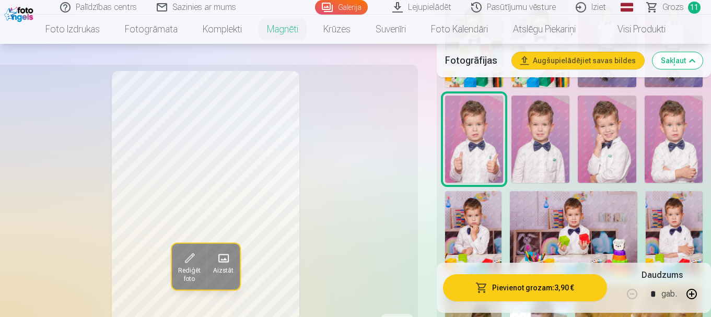
click at [672, 229] on img at bounding box center [674, 233] width 57 height 85
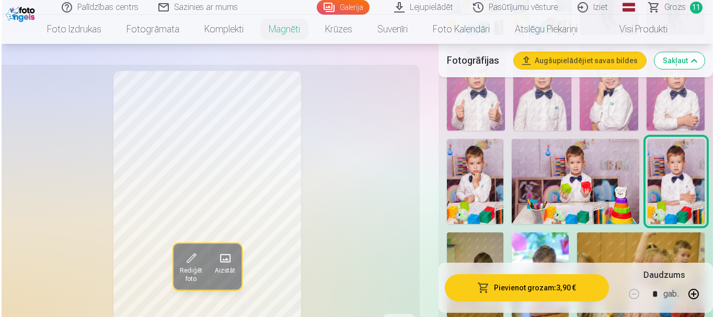
scroll to position [1045, 0]
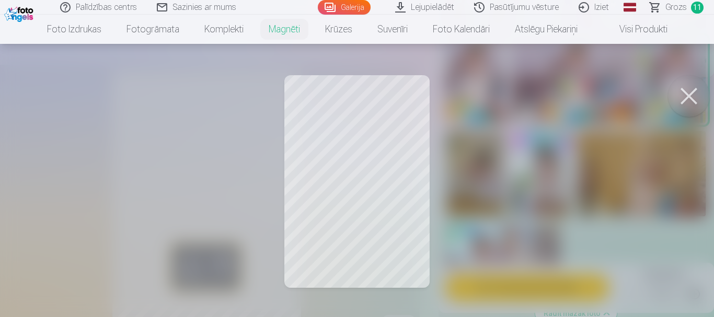
click at [679, 97] on button at bounding box center [689, 96] width 42 height 42
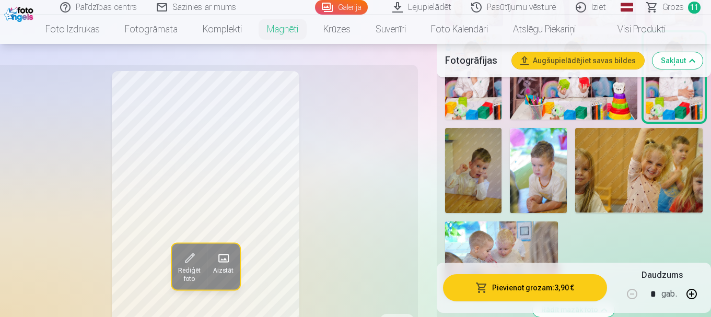
click at [519, 288] on button "Pievienot grozam : 3,90 €" at bounding box center [525, 287] width 164 height 27
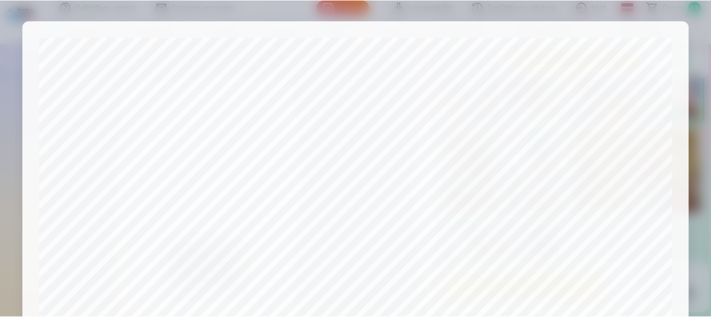
scroll to position [435, 0]
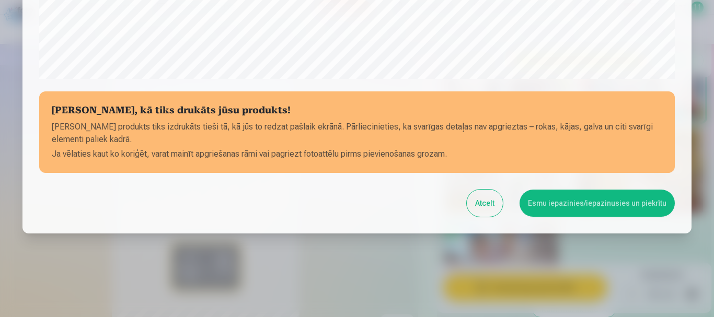
click at [545, 199] on button "Esmu iepazinies/iepazinusies un piekrītu" at bounding box center [597, 203] width 155 height 27
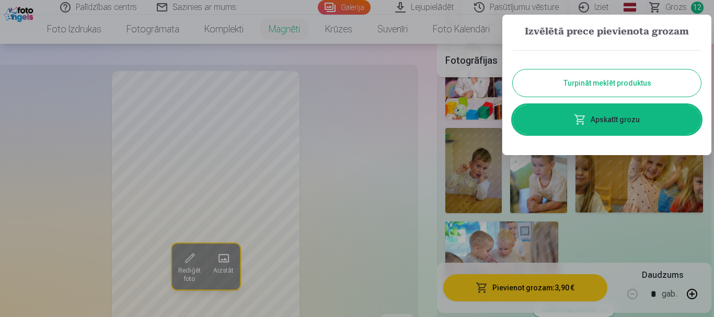
click at [596, 121] on link "Apskatīt grozu" at bounding box center [607, 119] width 188 height 29
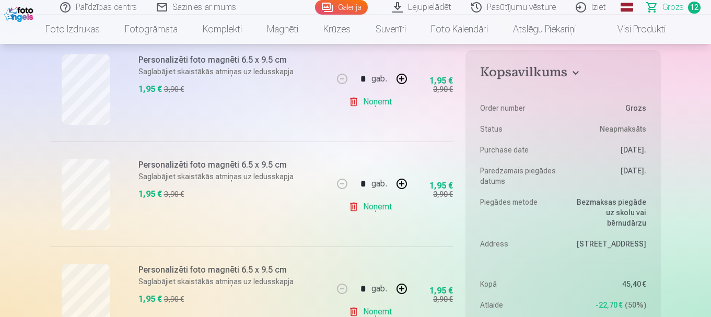
scroll to position [1254, 0]
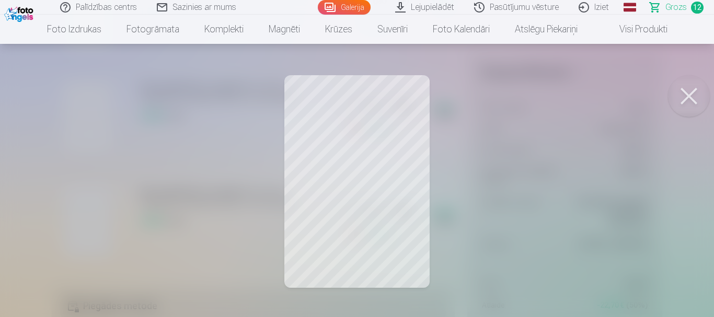
click at [684, 96] on button at bounding box center [689, 96] width 42 height 42
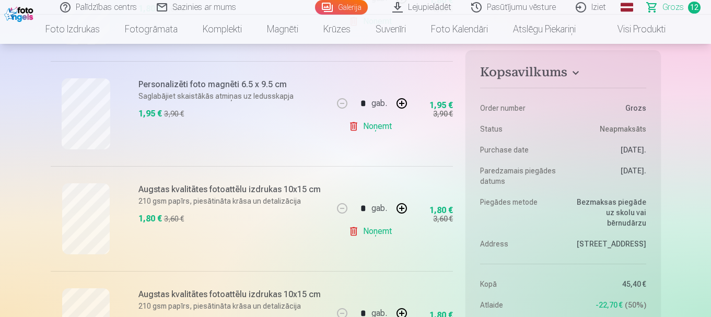
scroll to position [679, 0]
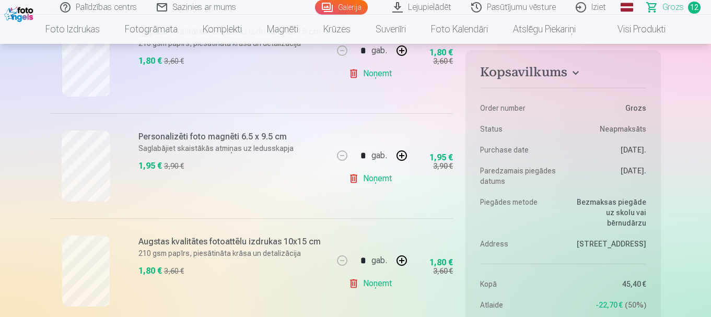
click at [371, 178] on link "Noņemt" at bounding box center [373, 178] width 48 height 21
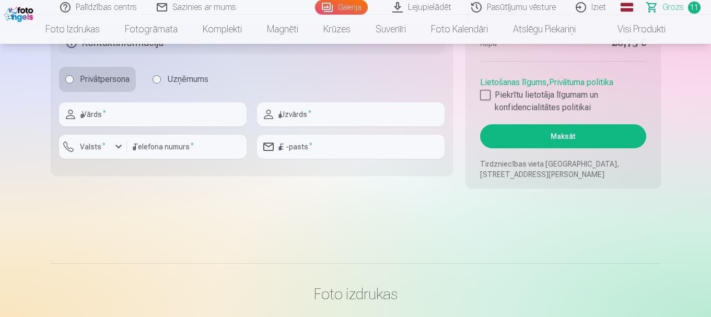
scroll to position [1582, 0]
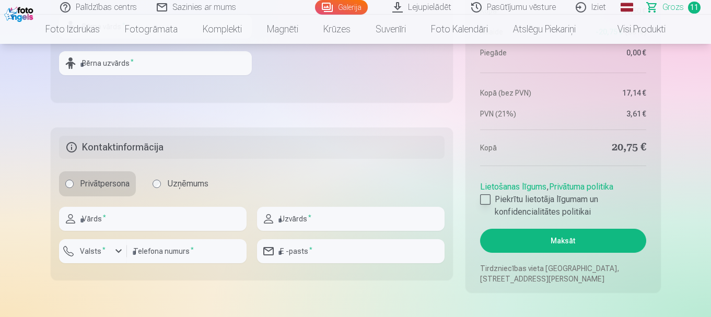
click at [483, 200] on div at bounding box center [485, 199] width 10 height 10
click at [570, 240] on button "Maksāt" at bounding box center [563, 241] width 166 height 24
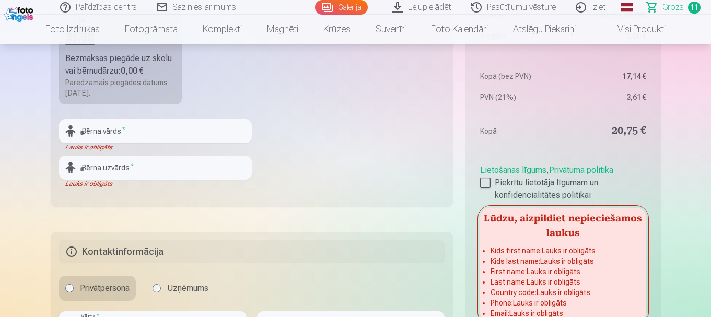
scroll to position [1425, 0]
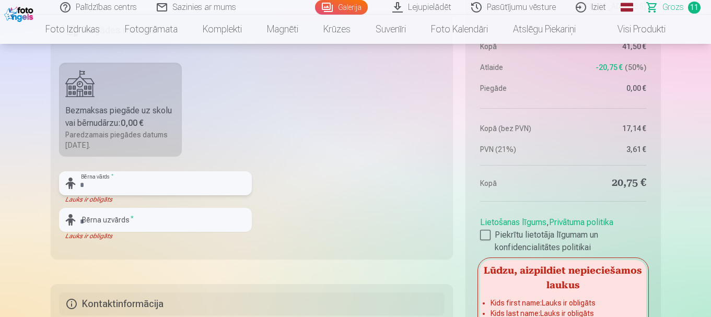
click at [120, 185] on input "text" at bounding box center [155, 183] width 193 height 24
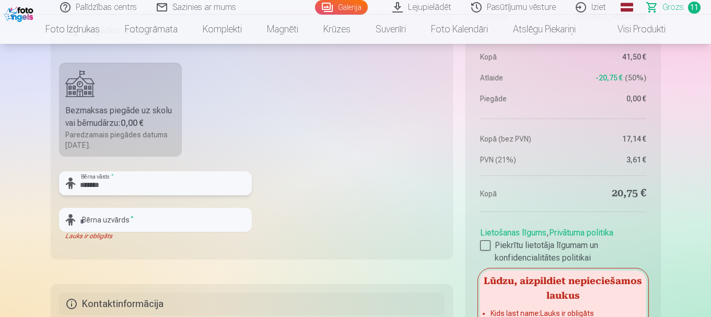
type input "*******"
click at [93, 220] on input "text" at bounding box center [155, 220] width 193 height 24
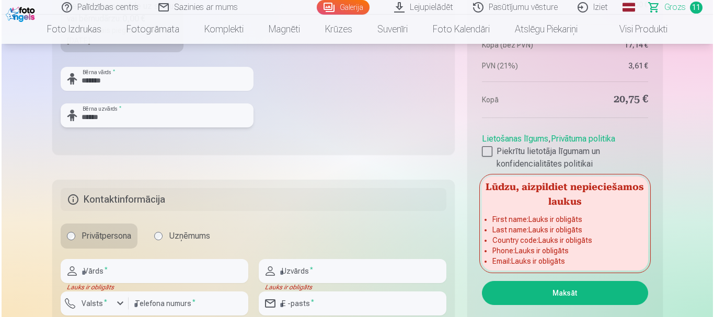
scroll to position [1634, 0]
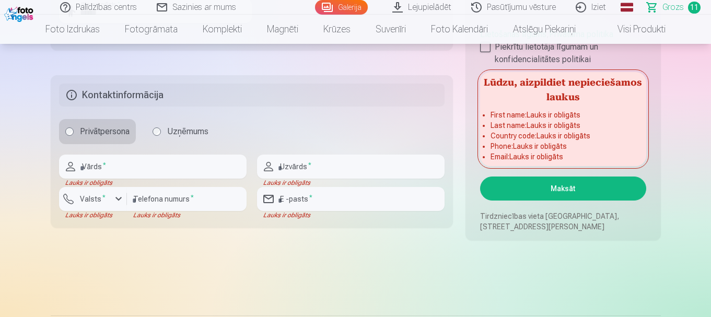
type input "******"
click at [94, 164] on input "text" at bounding box center [153, 167] width 188 height 24
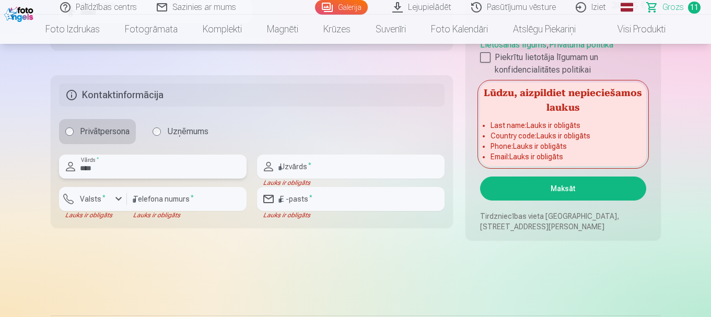
type input "****"
click at [291, 169] on input "text" at bounding box center [351, 167] width 188 height 24
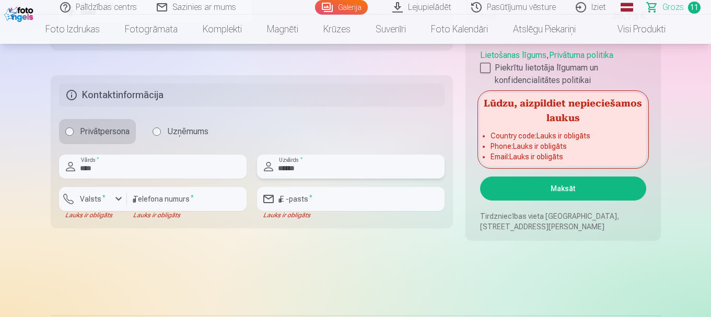
type input "******"
click at [120, 193] on div "button" at bounding box center [118, 199] width 13 height 13
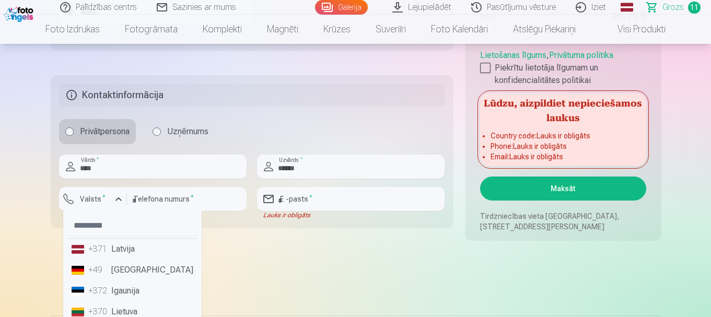
click at [134, 250] on li "+371 Latvija" at bounding box center [132, 249] width 130 height 21
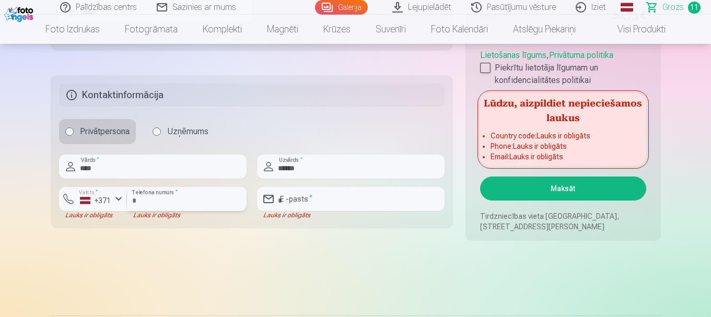
click at [186, 203] on input "number" at bounding box center [187, 199] width 120 height 24
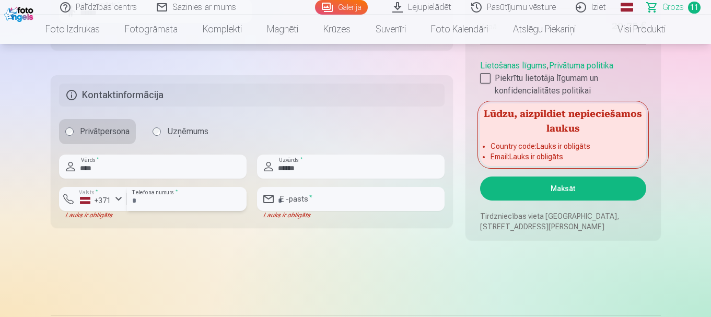
type input "********"
click at [299, 203] on input "email" at bounding box center [351, 199] width 188 height 24
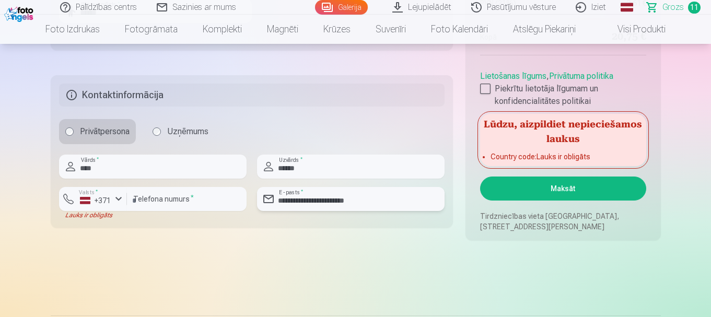
type input "**********"
click at [552, 189] on button "Maksāt" at bounding box center [563, 189] width 166 height 24
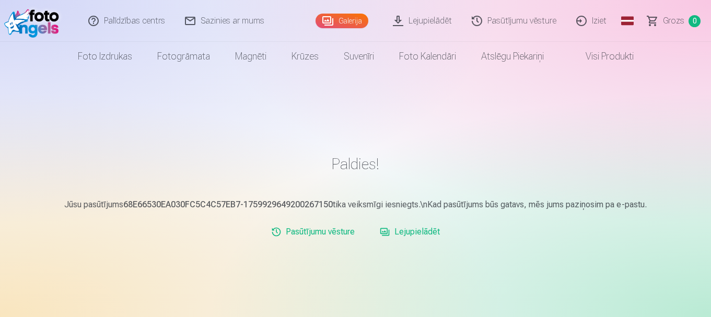
click at [602, 23] on link "Iziet" at bounding box center [592, 21] width 50 height 42
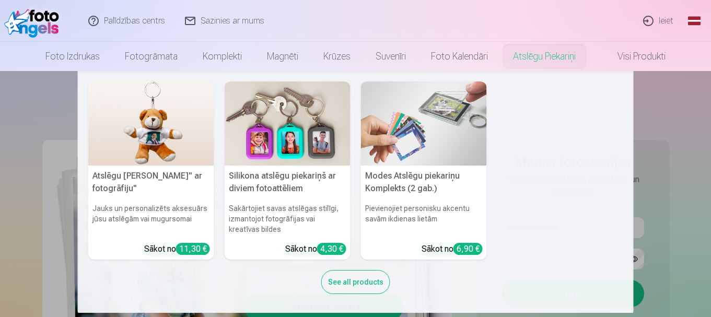
click at [177, 156] on img at bounding box center [151, 124] width 126 height 84
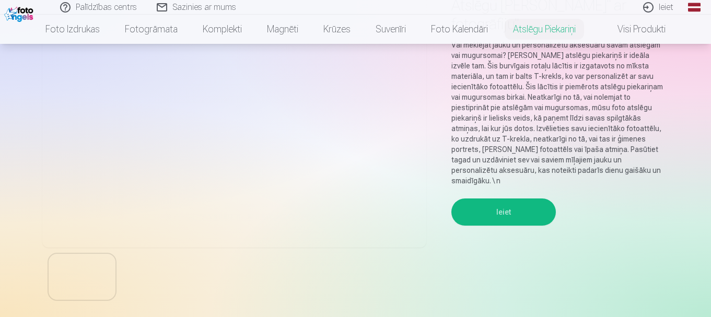
scroll to position [157, 0]
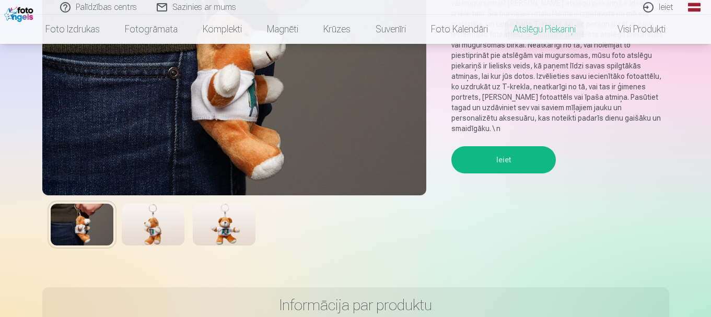
click at [141, 223] on img at bounding box center [153, 225] width 63 height 42
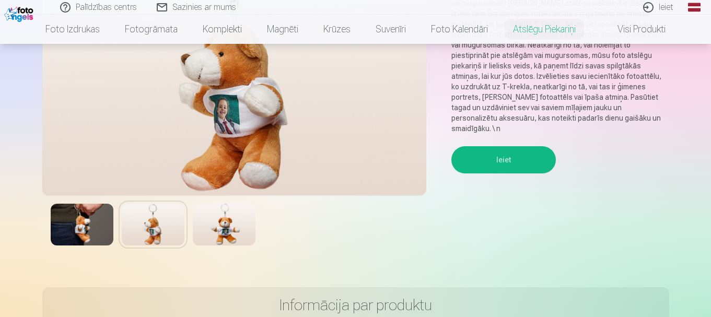
click at [218, 229] on img at bounding box center [224, 225] width 63 height 42
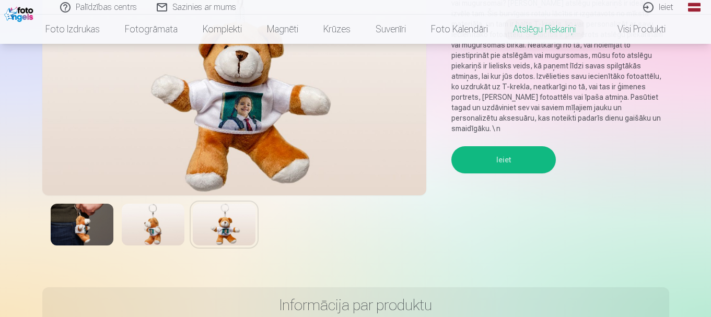
click at [171, 228] on img at bounding box center [153, 225] width 63 height 42
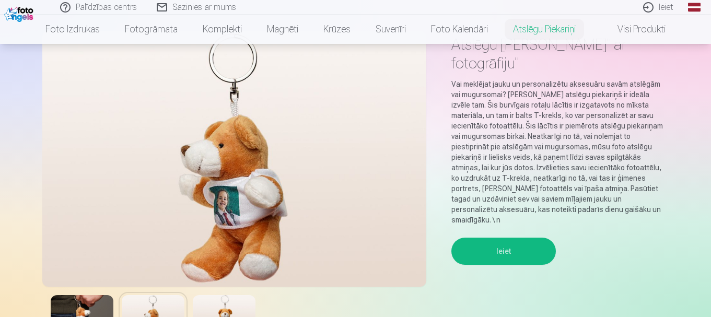
scroll to position [105, 0]
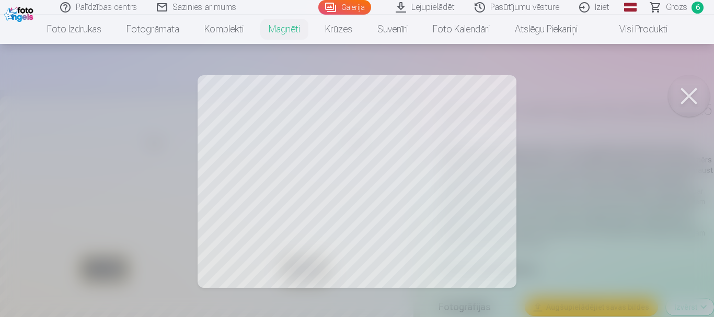
scroll to position [105, 0]
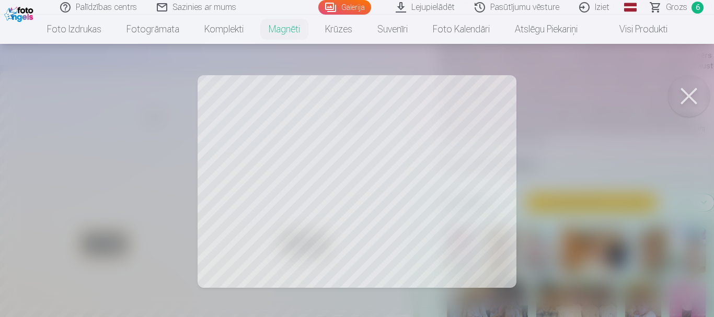
click at [605, 5] on link "Iziet" at bounding box center [595, 7] width 50 height 15
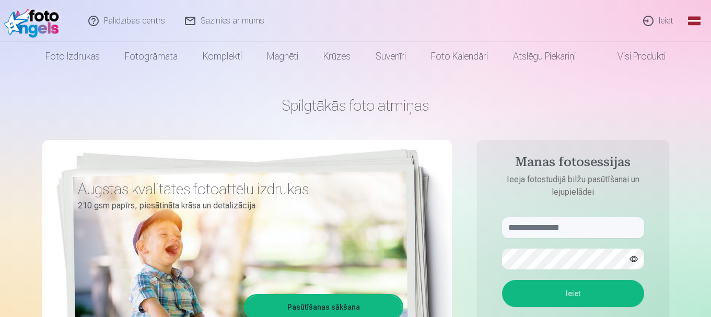
click at [670, 15] on link "Ieiet" at bounding box center [659, 21] width 50 height 42
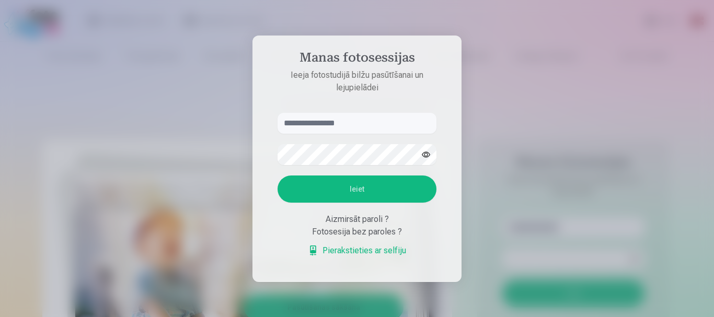
click at [340, 120] on input "text" at bounding box center [357, 123] width 159 height 21
type input "****"
